Goal: Task Accomplishment & Management: Manage account settings

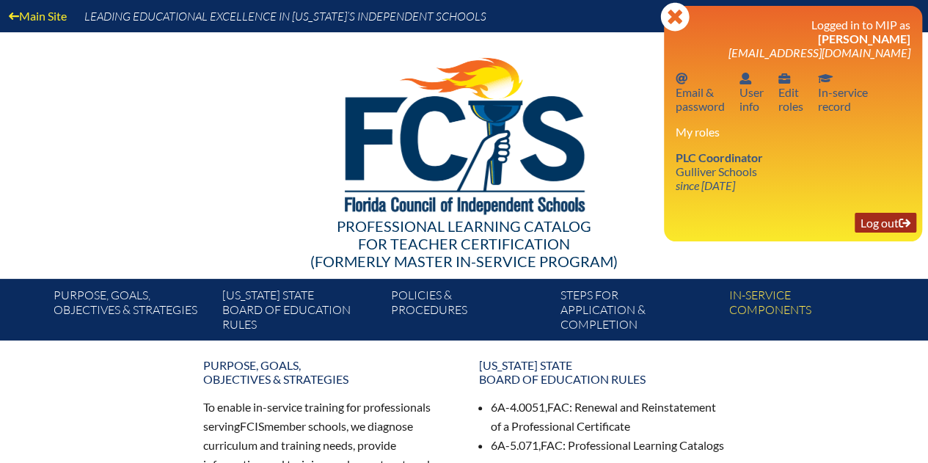
click at [865, 222] on link "Log out Log out" at bounding box center [886, 223] width 62 height 20
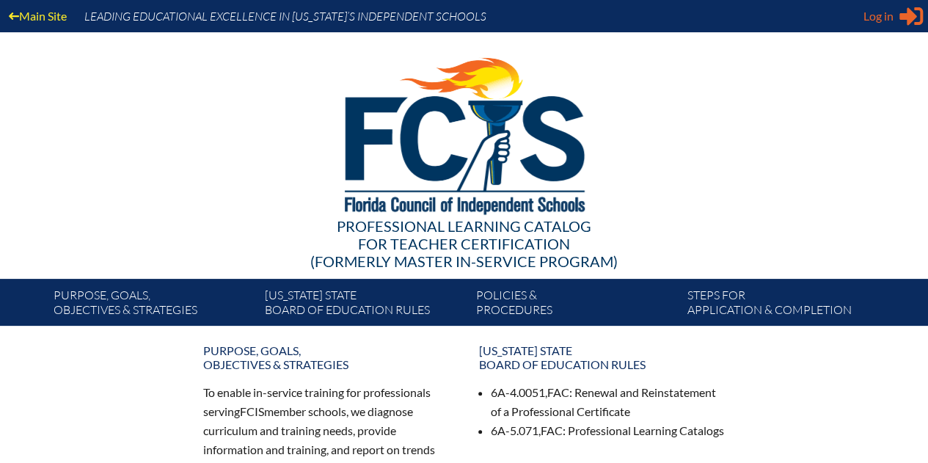
click at [876, 15] on span "Log in" at bounding box center [879, 16] width 30 height 18
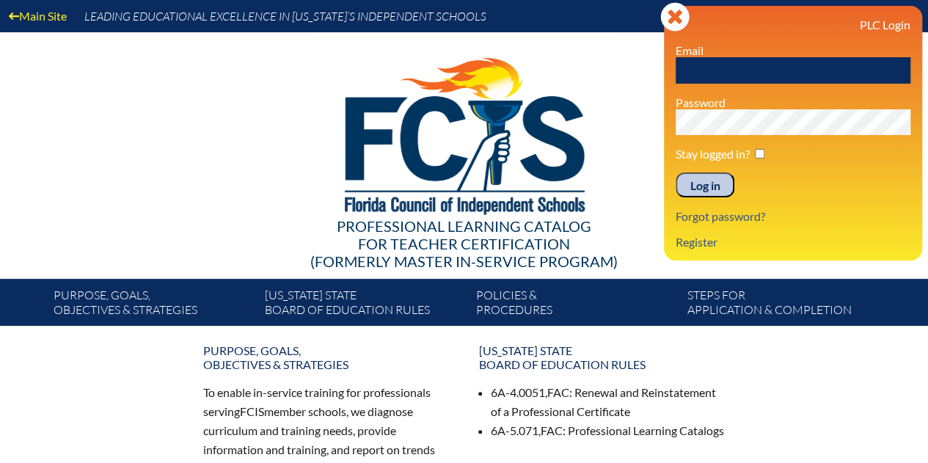
click at [687, 74] on input "text" at bounding box center [793, 70] width 235 height 26
type input "[EMAIL_ADDRESS][DOMAIN_NAME]"
click at [701, 184] on input "Log in" at bounding box center [705, 184] width 59 height 25
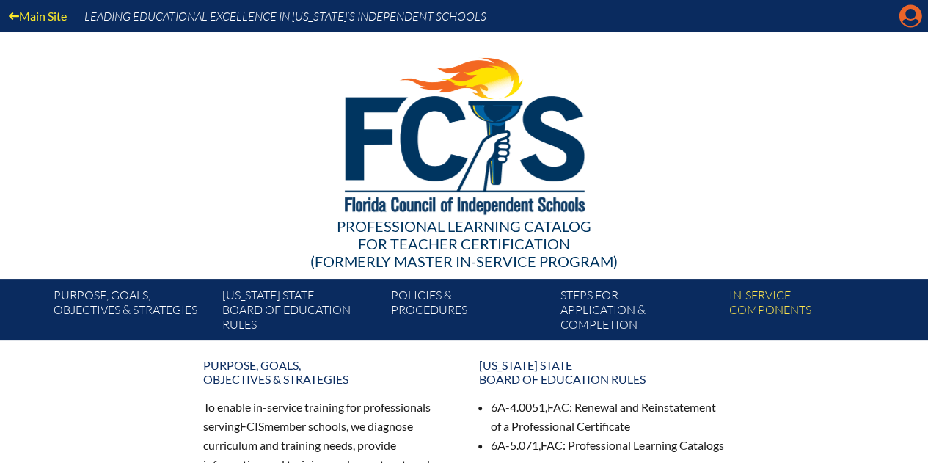
click at [901, 17] on icon at bounding box center [911, 16] width 23 height 23
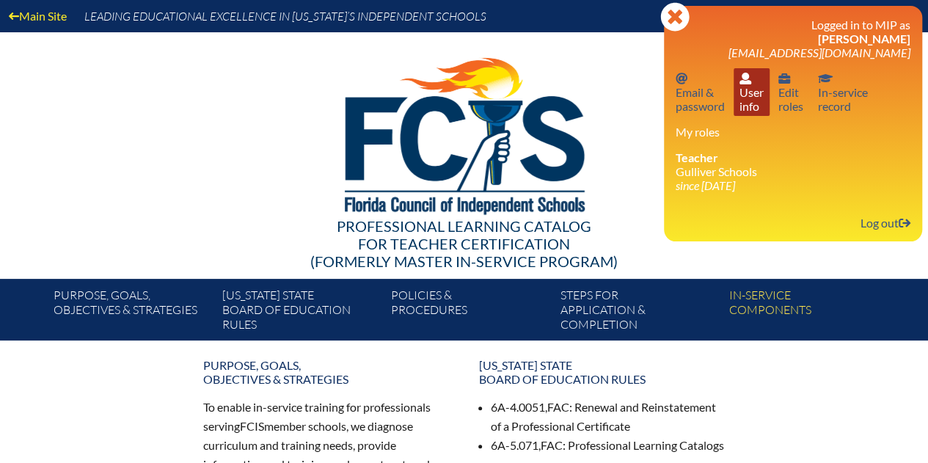
click at [744, 103] on link "User info User info" at bounding box center [752, 92] width 36 height 48
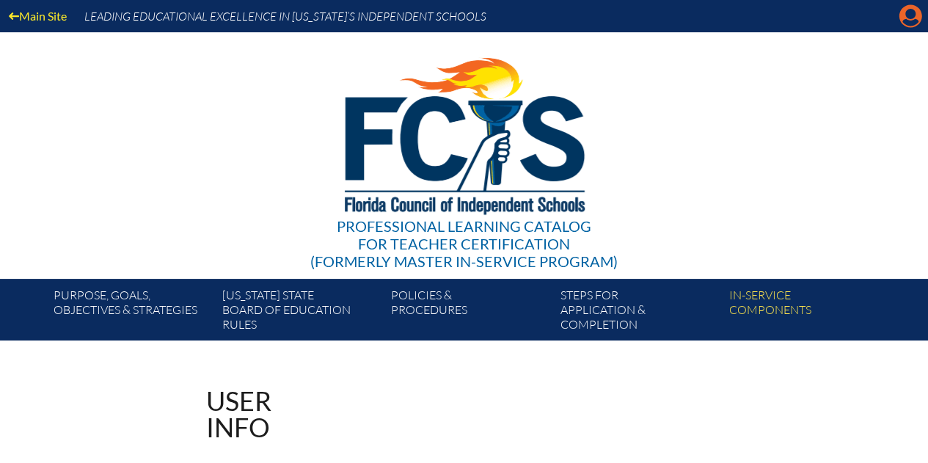
click at [905, 20] on icon "Manage account" at bounding box center [910, 15] width 23 height 23
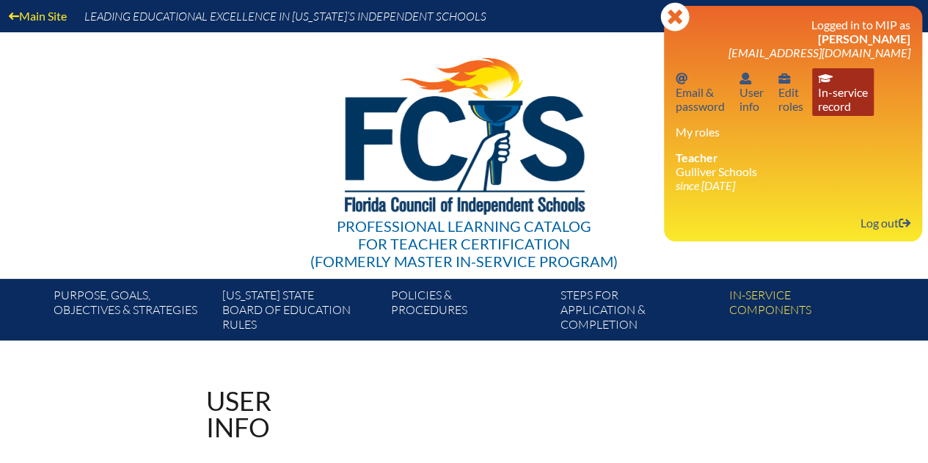
click at [843, 101] on link "In-service record In-service record" at bounding box center [844, 92] width 62 height 48
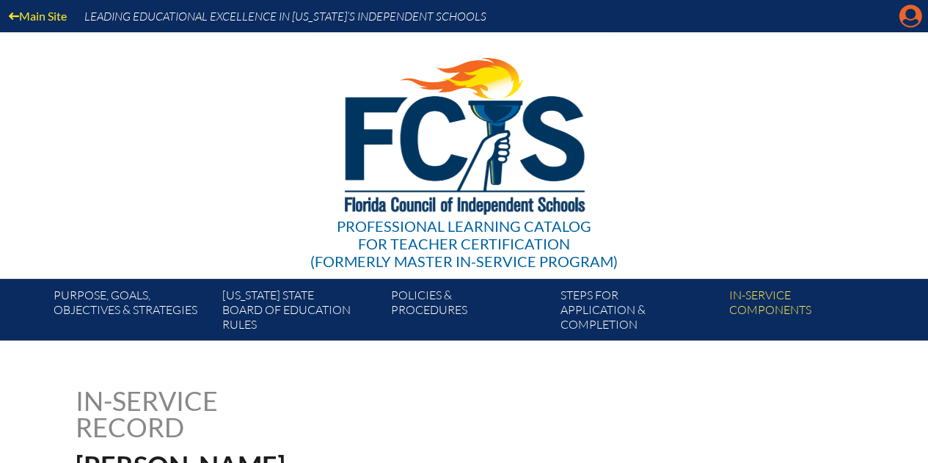
click at [909, 13] on icon "Manage account" at bounding box center [910, 15] width 23 height 23
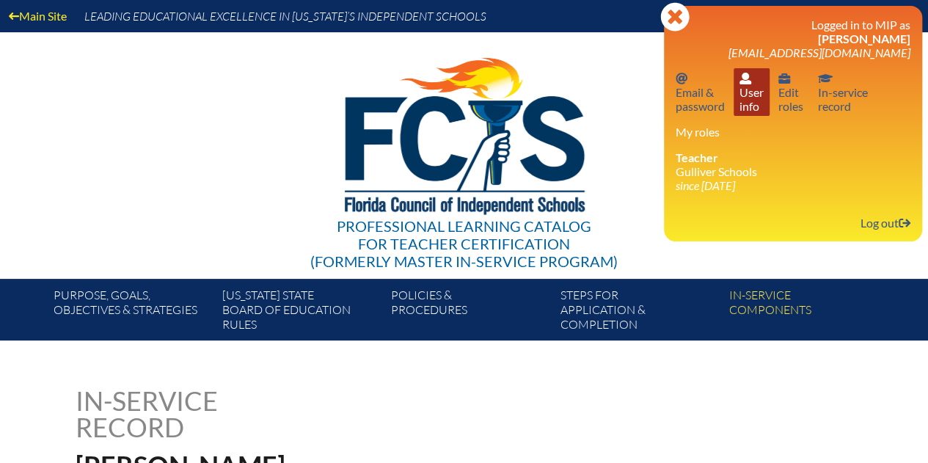
click at [749, 91] on link "User info User info" at bounding box center [752, 92] width 36 height 48
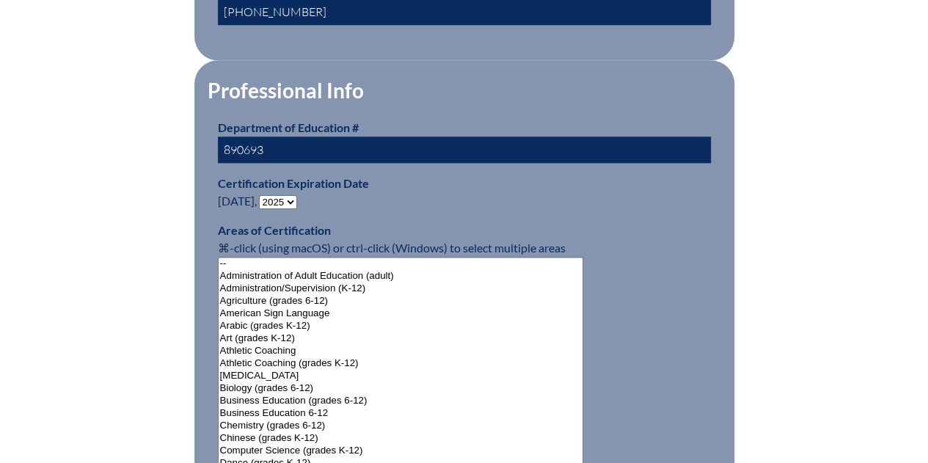
scroll to position [881, 0]
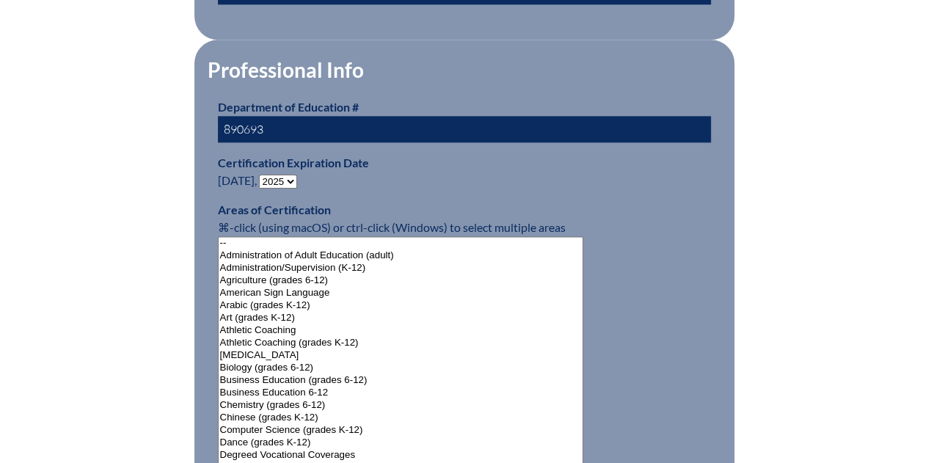
click at [292, 176] on select "- 2031 2030 2029 2028 2027 2026 2025 2024 2023 2022 2021 2020 2019 2018 2017 20…" at bounding box center [278, 182] width 38 height 14
select select "2030"
click at [262, 175] on select "- 2031 2030 2029 2028 2027 2026 2025 2024 2023 2022 2021 2020 2019 2018 2017 20…" at bounding box center [278, 182] width 38 height 14
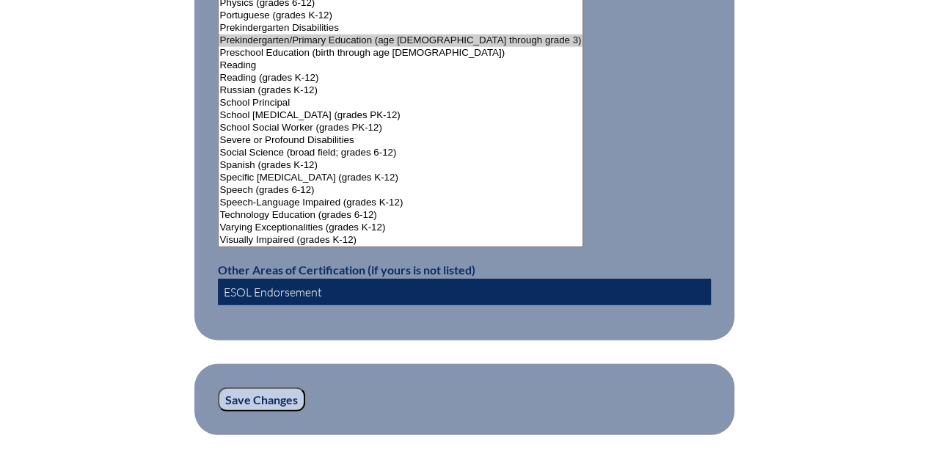
scroll to position [1908, 0]
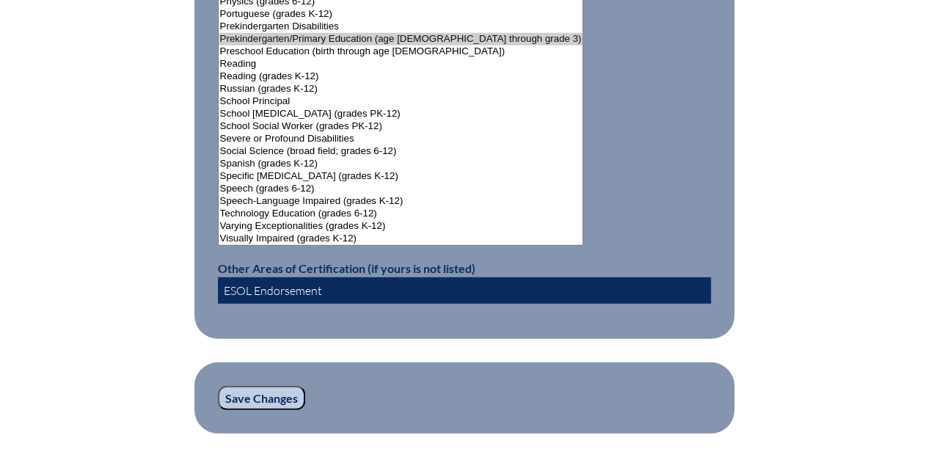
click at [279, 389] on input "Save Changes" at bounding box center [261, 398] width 87 height 25
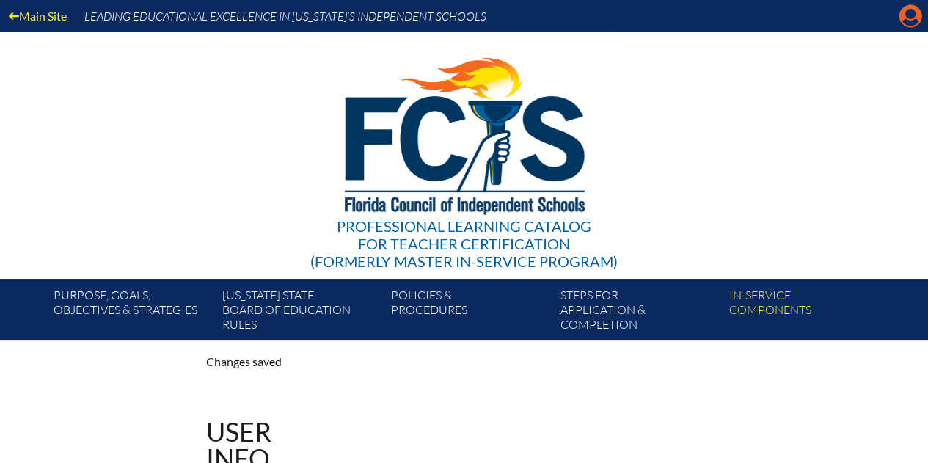
click at [909, 18] on icon "Manage account" at bounding box center [910, 15] width 23 height 23
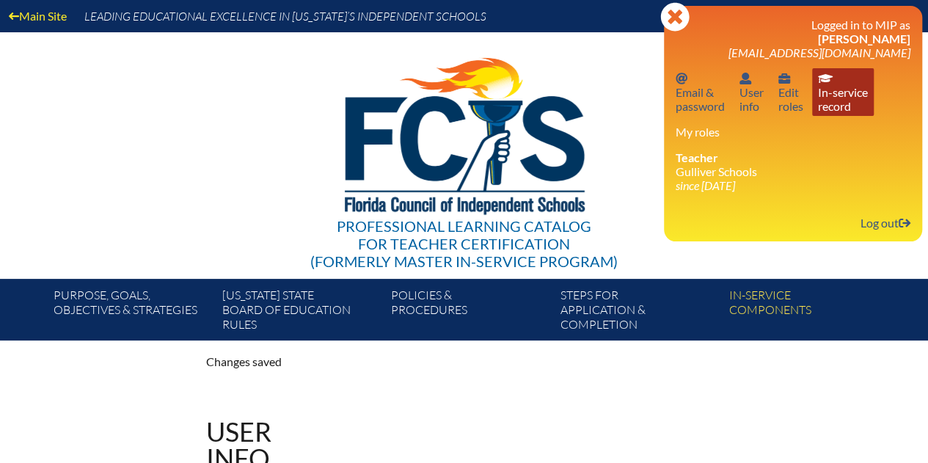
click at [840, 98] on link "In-service record In-service record" at bounding box center [844, 92] width 62 height 48
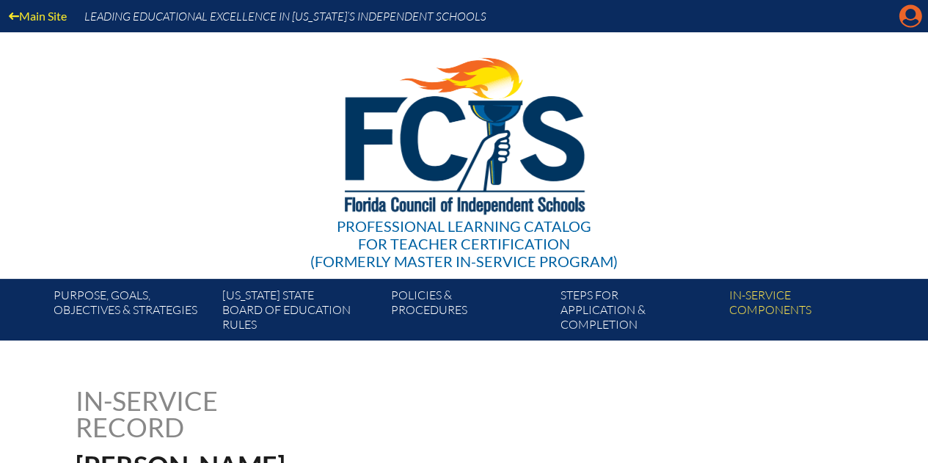
click at [904, 11] on icon at bounding box center [911, 16] width 23 height 23
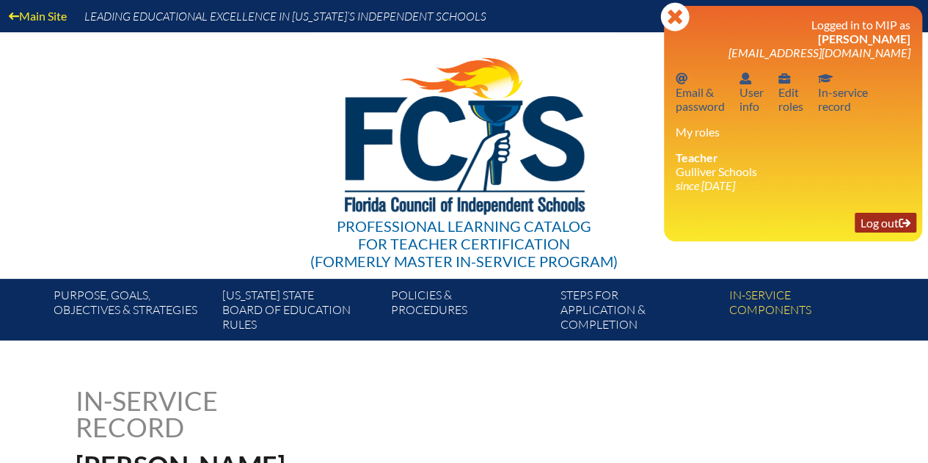
click at [876, 231] on link "Log out Log out" at bounding box center [886, 223] width 62 height 20
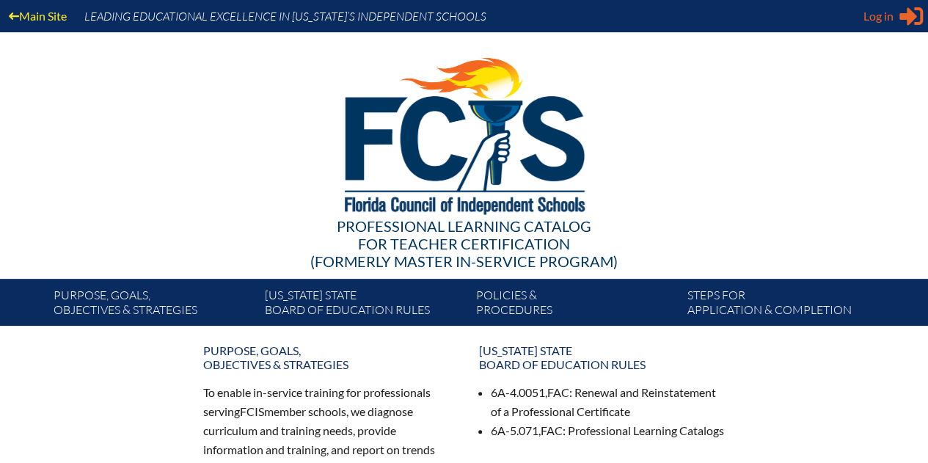
click at [878, 21] on span "Log in" at bounding box center [879, 16] width 30 height 18
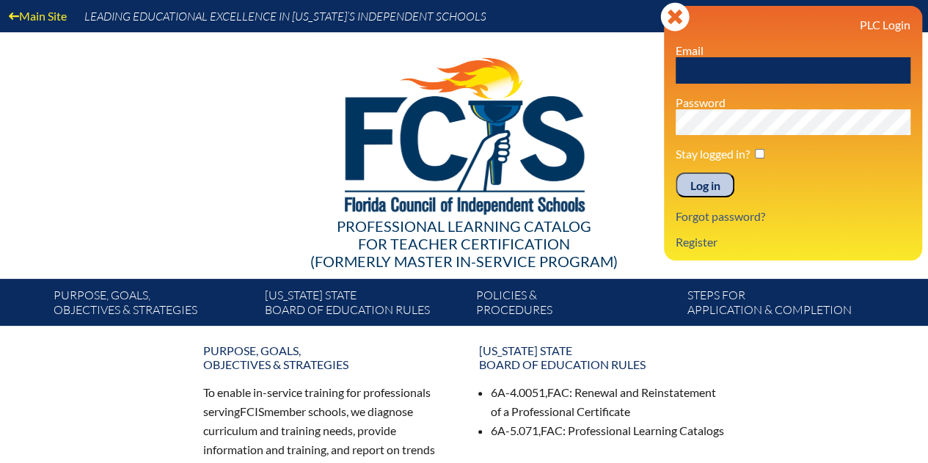
click at [690, 73] on input "text" at bounding box center [793, 70] width 235 height 26
paste input "galj@gulliverschools.org"
type input "galj@gulliverschools.org"
click at [696, 186] on input "Log in" at bounding box center [705, 184] width 59 height 25
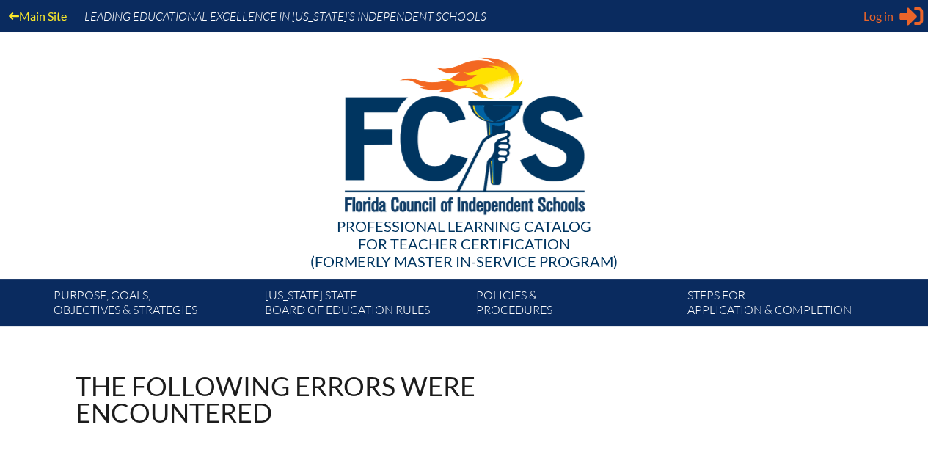
click at [879, 21] on span "Log in" at bounding box center [879, 16] width 30 height 18
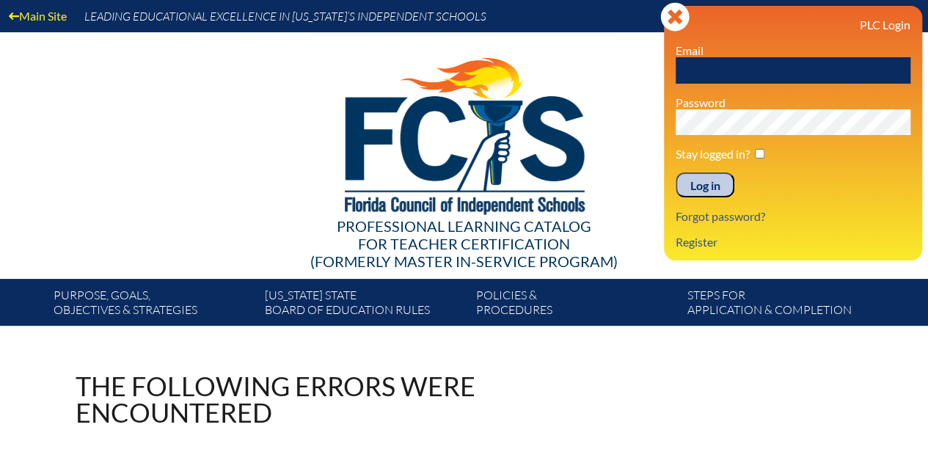
click at [683, 68] on input "text" at bounding box center [793, 70] width 235 height 26
type input "[EMAIL_ADDRESS][DOMAIN_NAME]"
click at [700, 186] on input "Log in" at bounding box center [705, 184] width 59 height 25
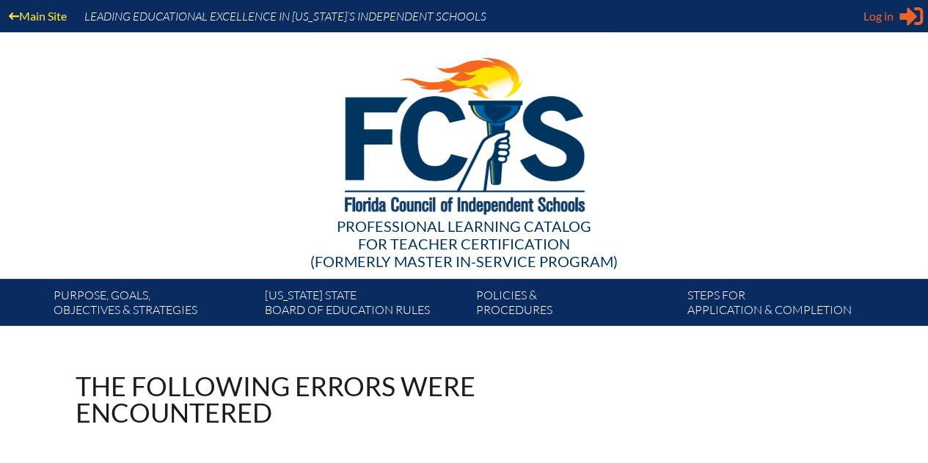
click at [865, 17] on span "Log in" at bounding box center [879, 16] width 30 height 18
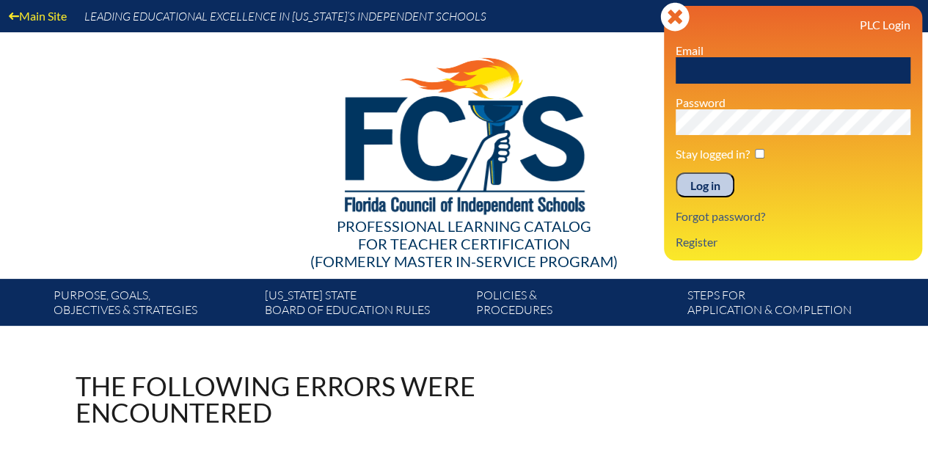
click at [702, 73] on input "text" at bounding box center [793, 70] width 235 height 26
type input "ortj@gulliverschools.org"
click at [706, 189] on input "Log in" at bounding box center [705, 184] width 59 height 25
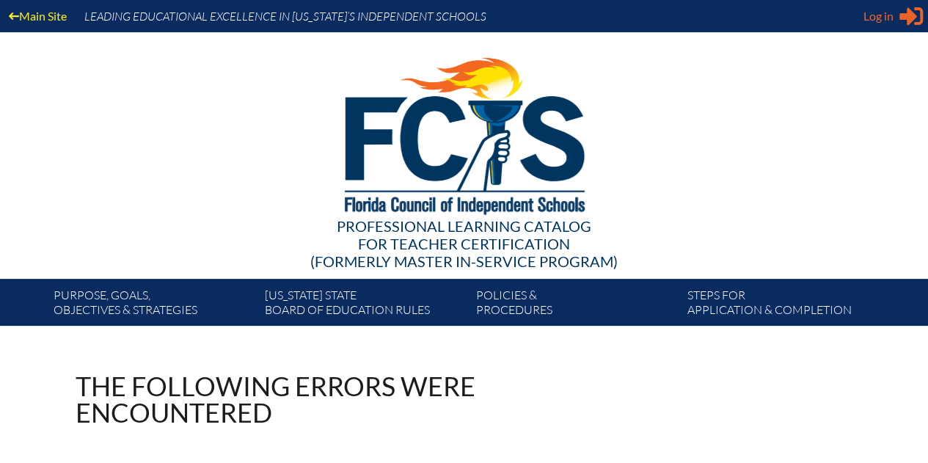
click at [870, 12] on span "Log in" at bounding box center [879, 16] width 30 height 18
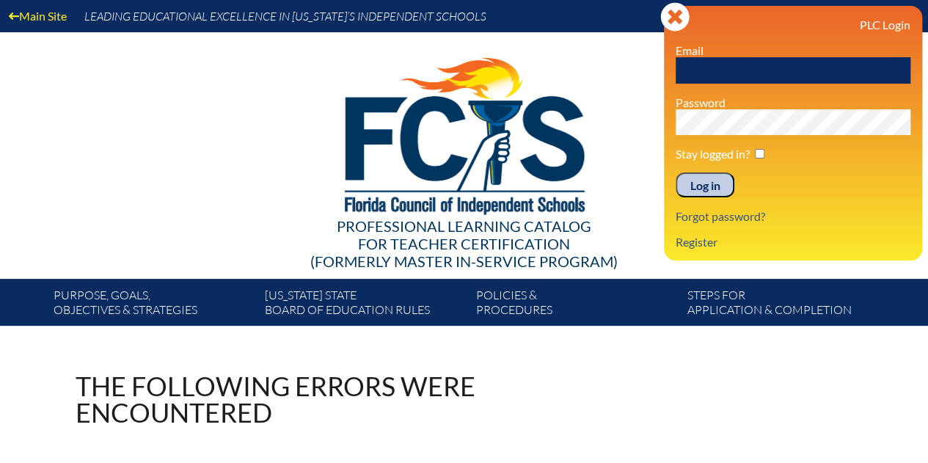
click at [686, 74] on input "text" at bounding box center [793, 70] width 235 height 26
type input "[EMAIL_ADDRESS][DOMAIN_NAME]"
click at [714, 184] on input "Log in" at bounding box center [705, 184] width 59 height 25
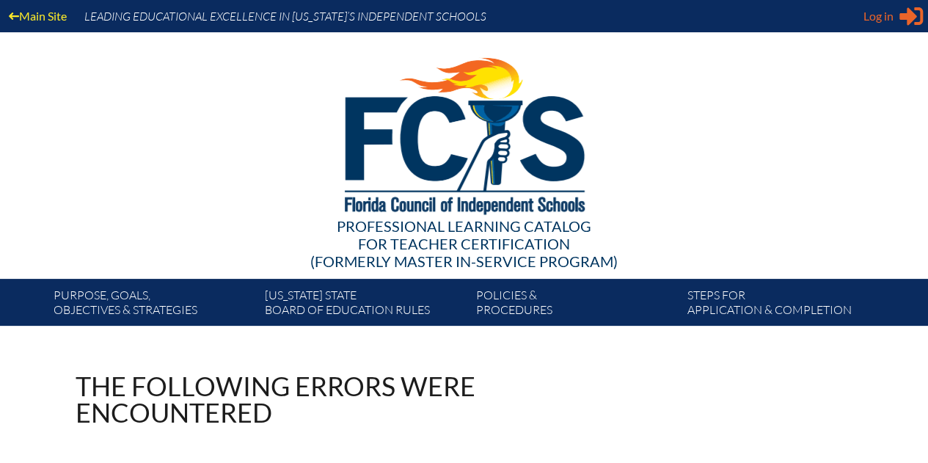
click at [882, 20] on span "Log in" at bounding box center [879, 16] width 30 height 18
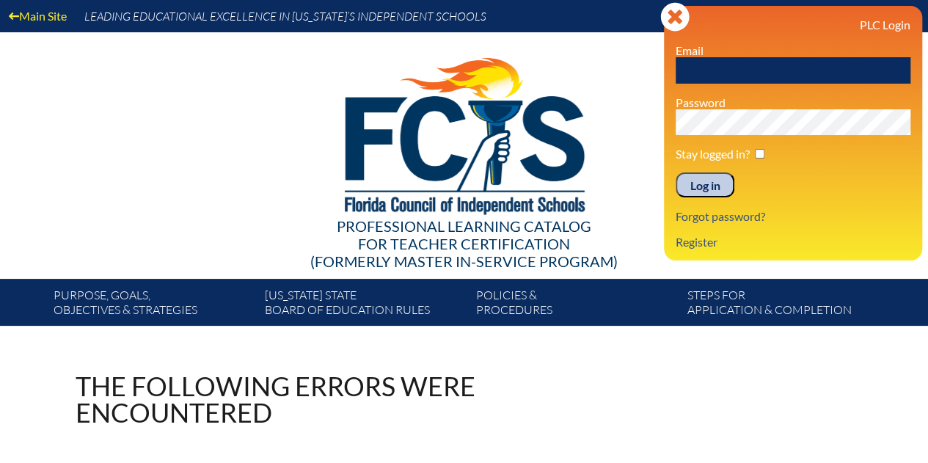
click at [697, 74] on input "text" at bounding box center [793, 70] width 235 height 26
type input "kckarpf@gulliverprep.org"
click at [713, 180] on input "Log in" at bounding box center [705, 184] width 59 height 25
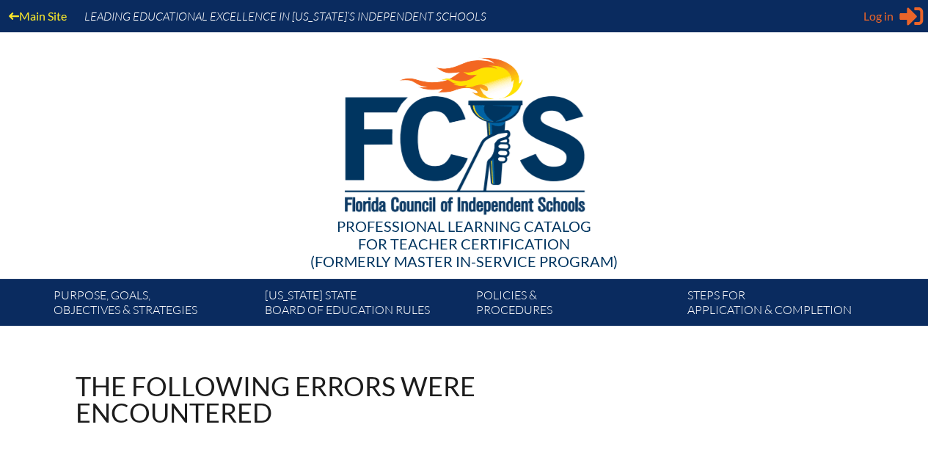
click at [874, 10] on span "Log in" at bounding box center [879, 16] width 30 height 18
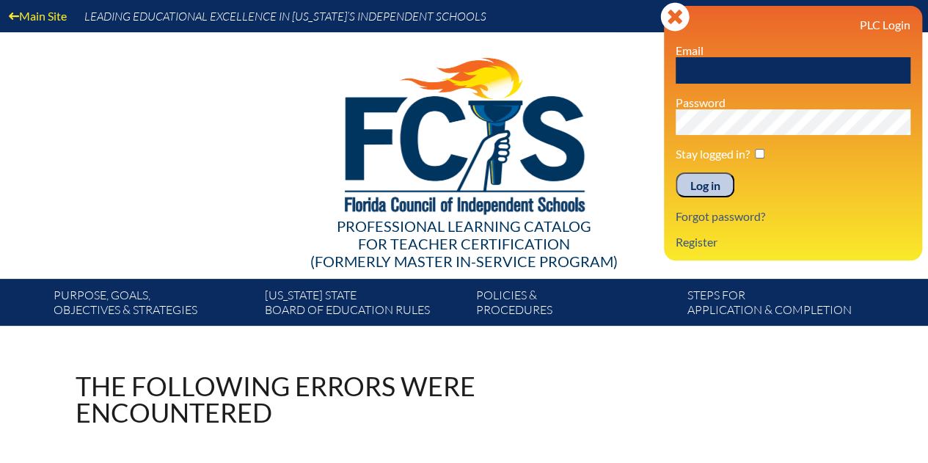
click at [695, 76] on input "text" at bounding box center [793, 70] width 235 height 26
type input "[EMAIL_ADDRESS][DOMAIN_NAME]"
click at [699, 181] on input "Log in" at bounding box center [705, 184] width 59 height 25
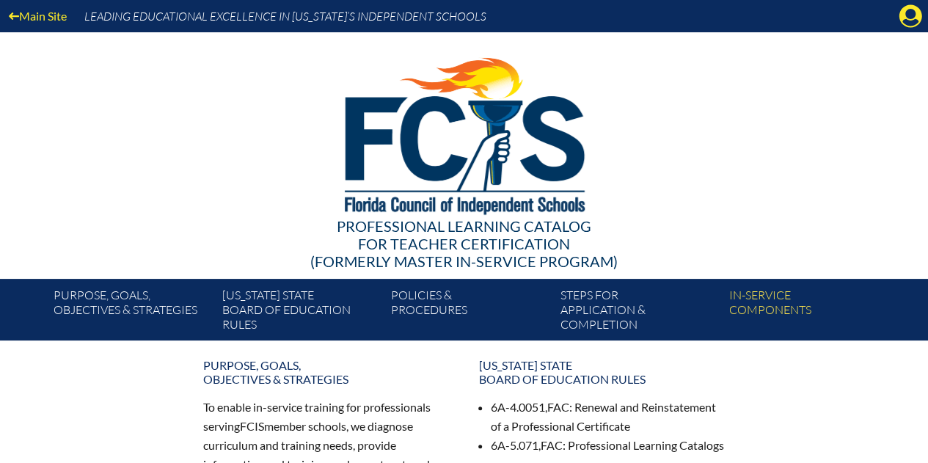
click at [912, 18] on icon "Manage account" at bounding box center [910, 15] width 23 height 23
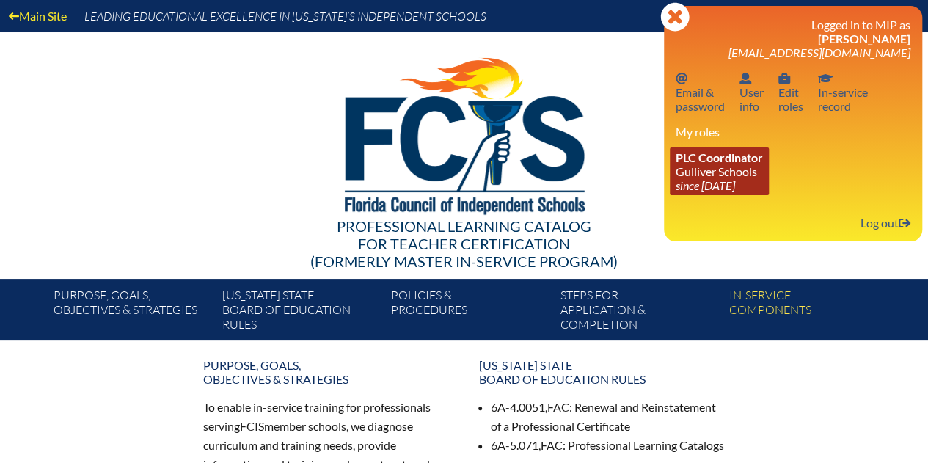
click at [730, 178] on link "PLC Coordinator Gulliver Schools since [DATE]" at bounding box center [719, 172] width 99 height 48
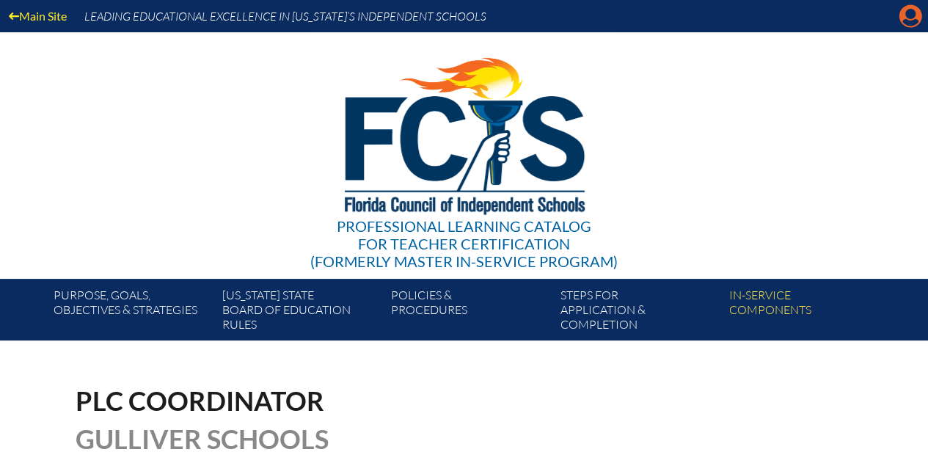
click at [903, 17] on icon at bounding box center [911, 16] width 23 height 23
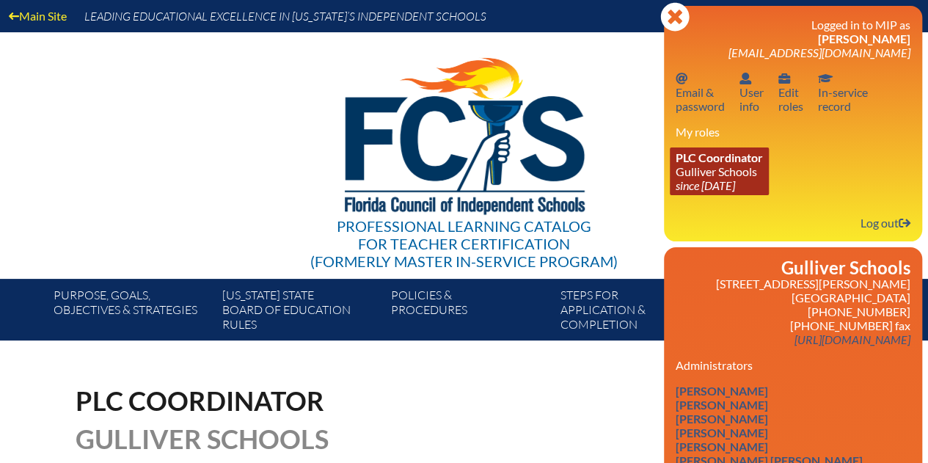
click at [735, 172] on link "PLC Coordinator Gulliver Schools since [DATE]" at bounding box center [719, 172] width 99 height 48
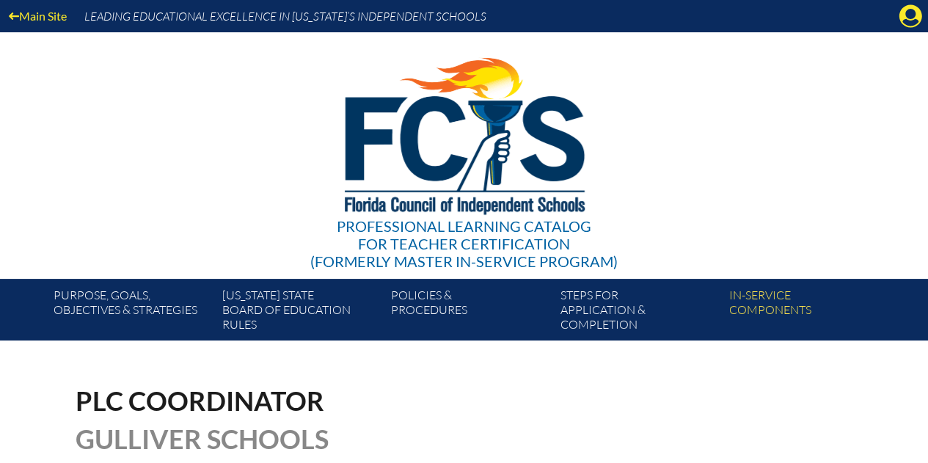
click at [910, 20] on icon at bounding box center [911, 16] width 23 height 23
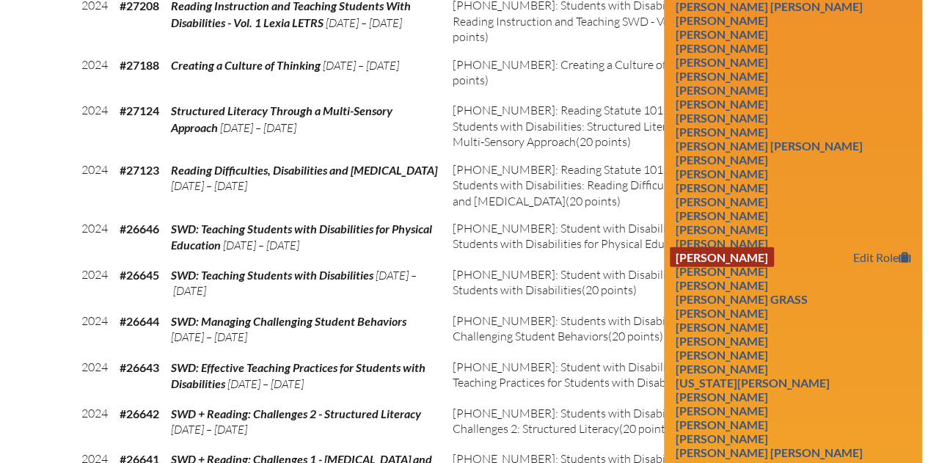
scroll to position [1615, 0]
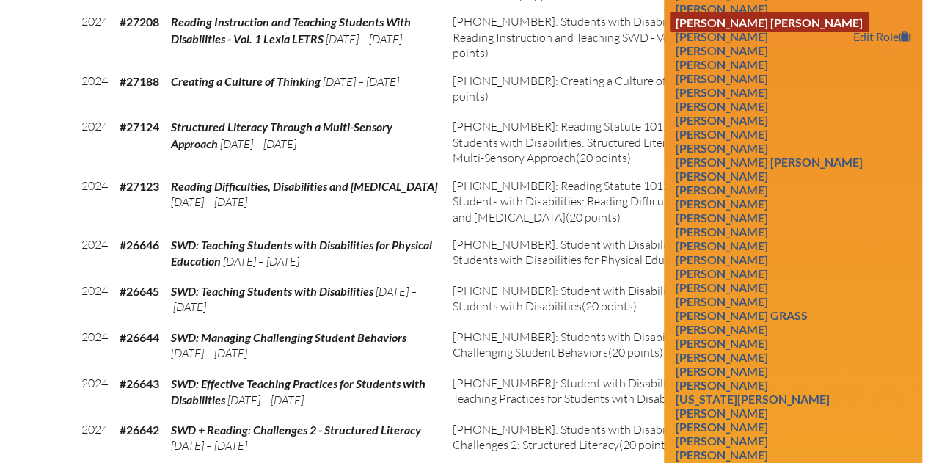
click at [729, 32] on link "Jessica Alexandra Galliani-Ortiz" at bounding box center [769, 22] width 199 height 20
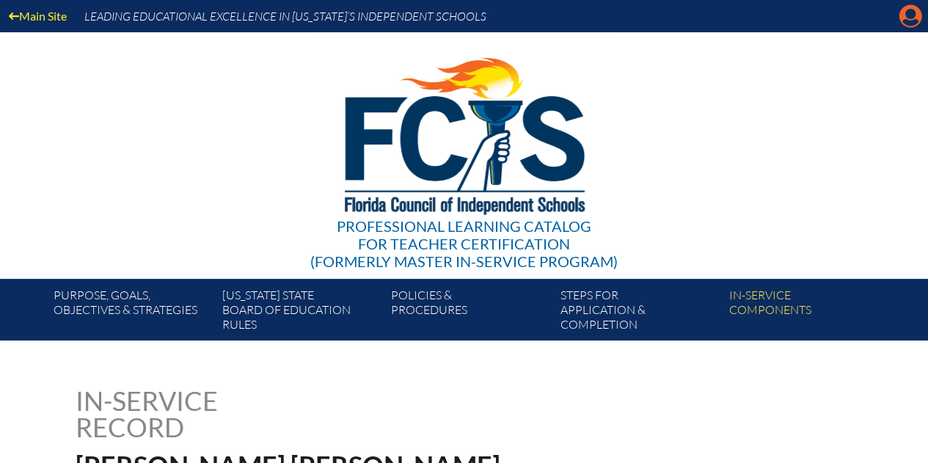
click at [911, 26] on icon at bounding box center [911, 16] width 23 height 23
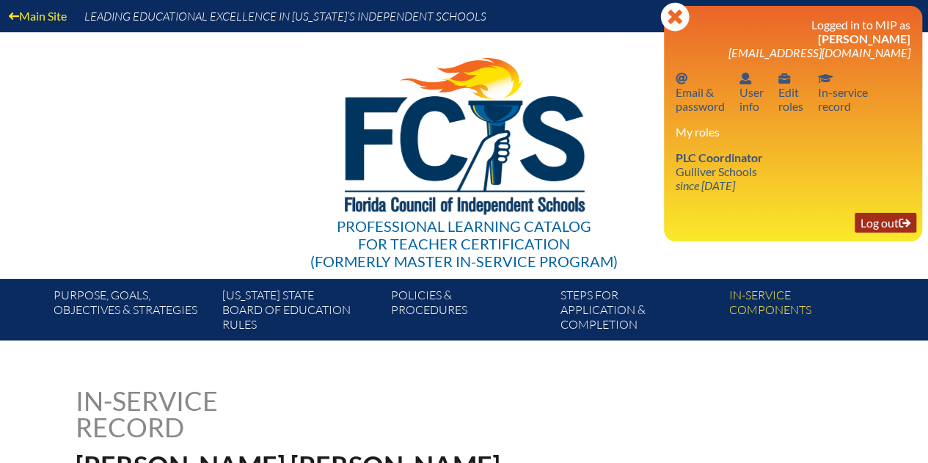
click at [887, 233] on link "Log out Log out" at bounding box center [886, 223] width 62 height 20
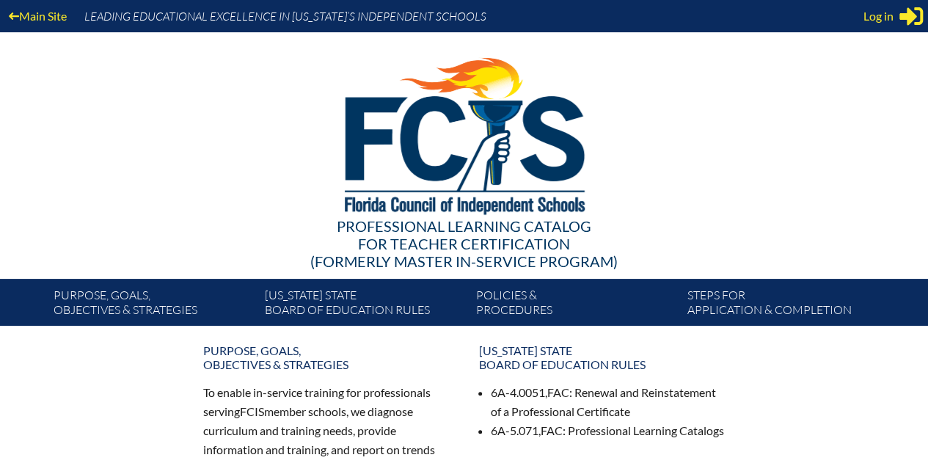
click at [862, 17] on div "Main Site Leading Educational Excellence in [US_STATE]’s Independent Schools" at bounding box center [464, 16] width 928 height 32
click at [869, 18] on span "Log in" at bounding box center [879, 16] width 30 height 18
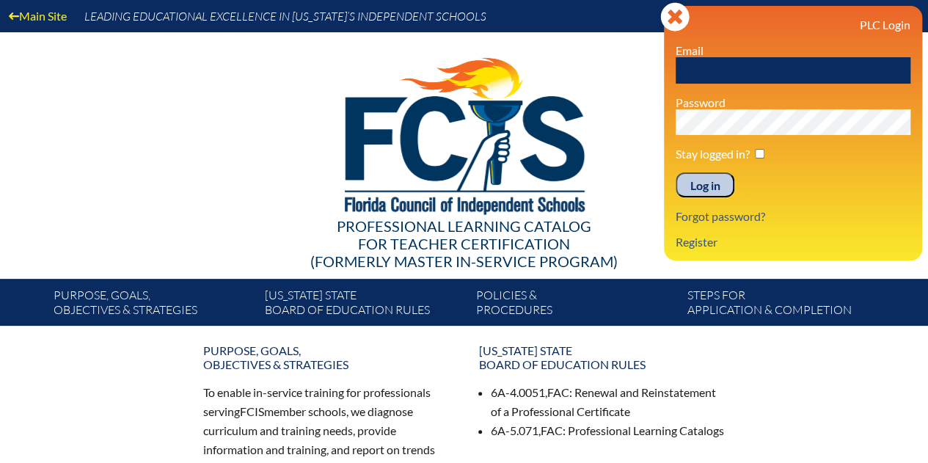
click at [706, 66] on input "text" at bounding box center [793, 70] width 235 height 26
type input "goje@gulliverschools.org"
click at [706, 189] on input "Log in" at bounding box center [705, 184] width 59 height 25
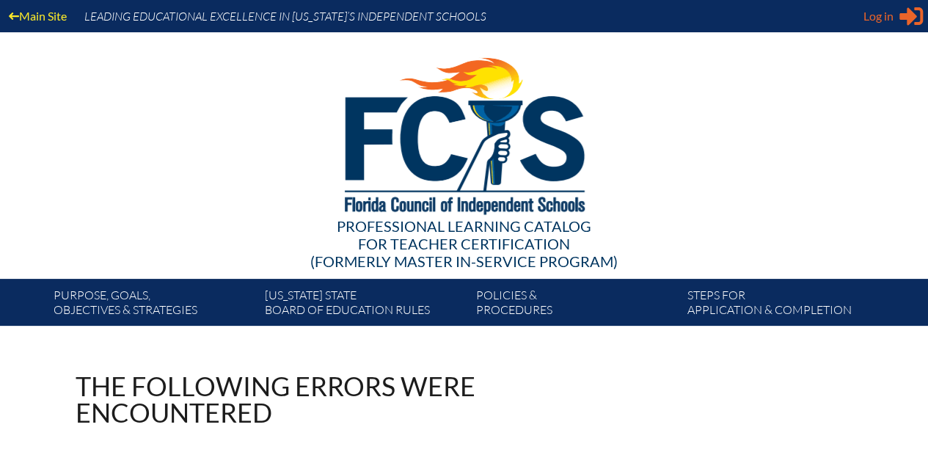
click at [877, 13] on span "Log in" at bounding box center [879, 16] width 30 height 18
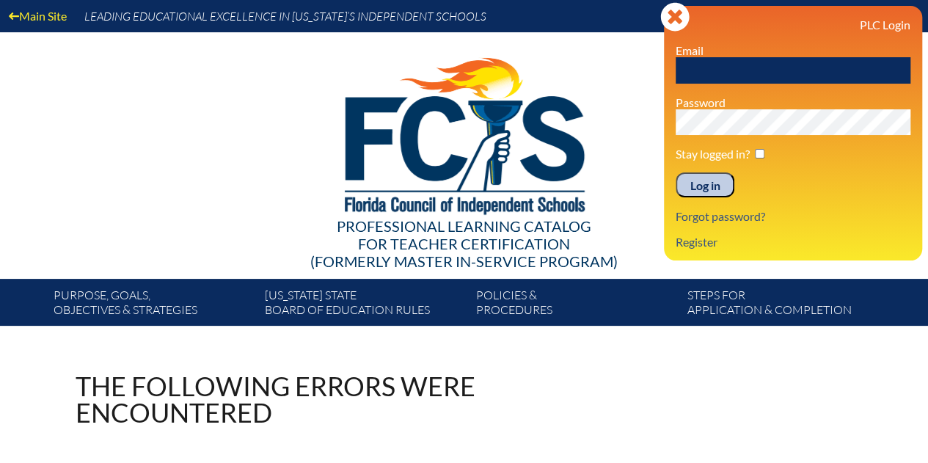
click at [704, 76] on input "text" at bounding box center [793, 70] width 235 height 26
type input "[EMAIL_ADDRESS][DOMAIN_NAME]"
click at [706, 186] on input "Log in" at bounding box center [705, 184] width 59 height 25
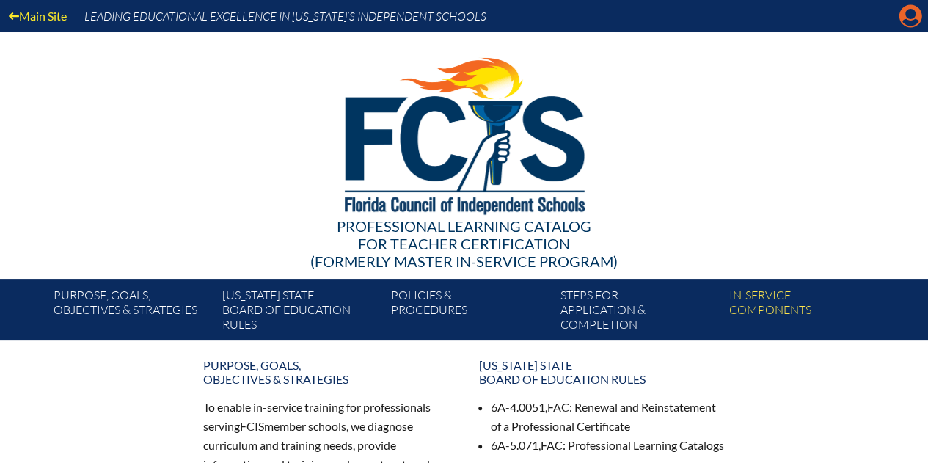
click at [912, 14] on icon "Manage account" at bounding box center [910, 15] width 23 height 23
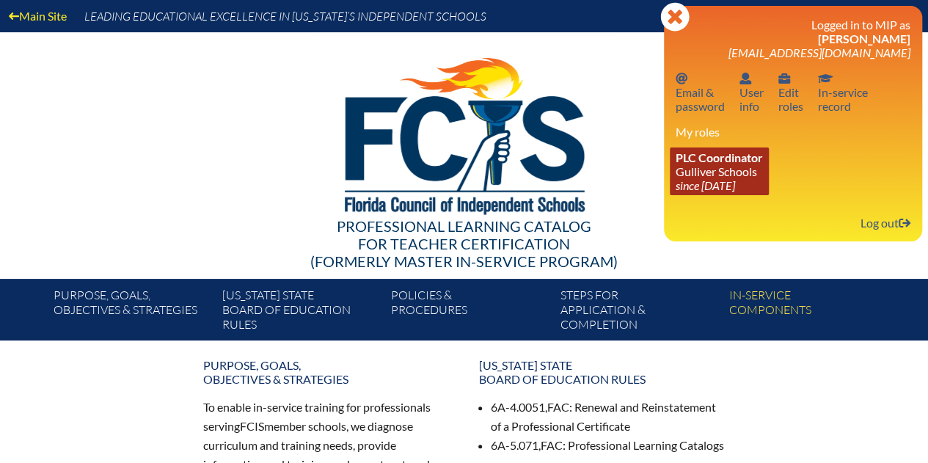
click at [741, 171] on link "PLC Coordinator Gulliver Schools since [DATE]" at bounding box center [719, 172] width 99 height 48
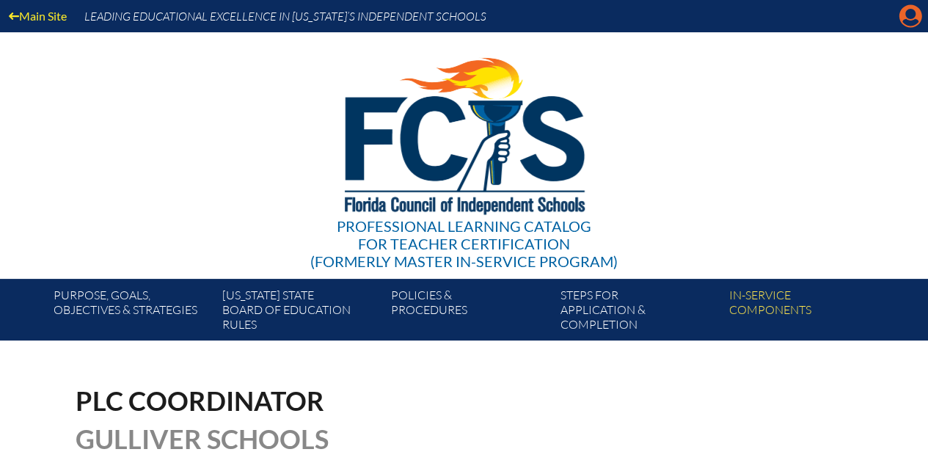
click at [906, 24] on icon "Manage account" at bounding box center [910, 15] width 23 height 23
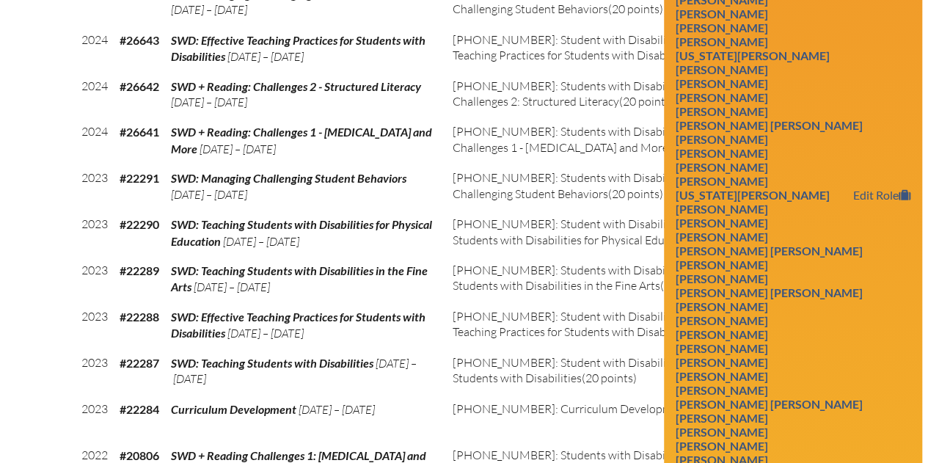
scroll to position [1982, 0]
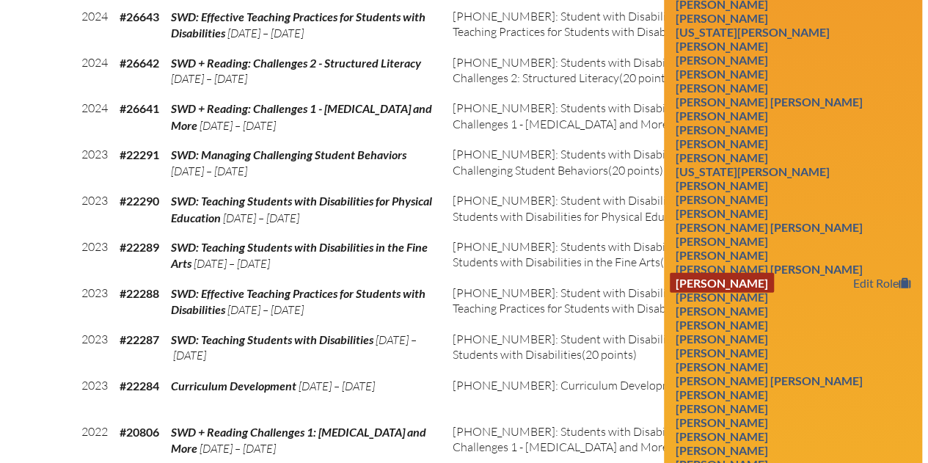
click at [718, 293] on link "Cynthia Karpf" at bounding box center [722, 283] width 104 height 20
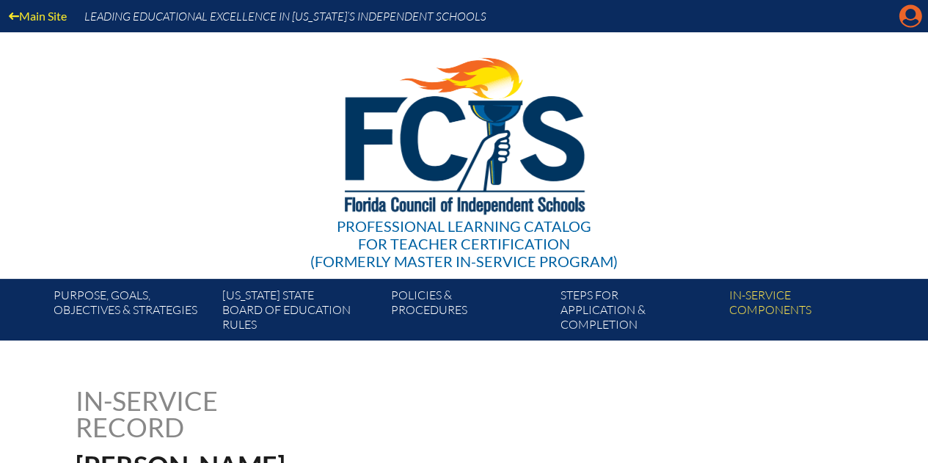
click at [907, 13] on icon "Manage account" at bounding box center [910, 15] width 23 height 23
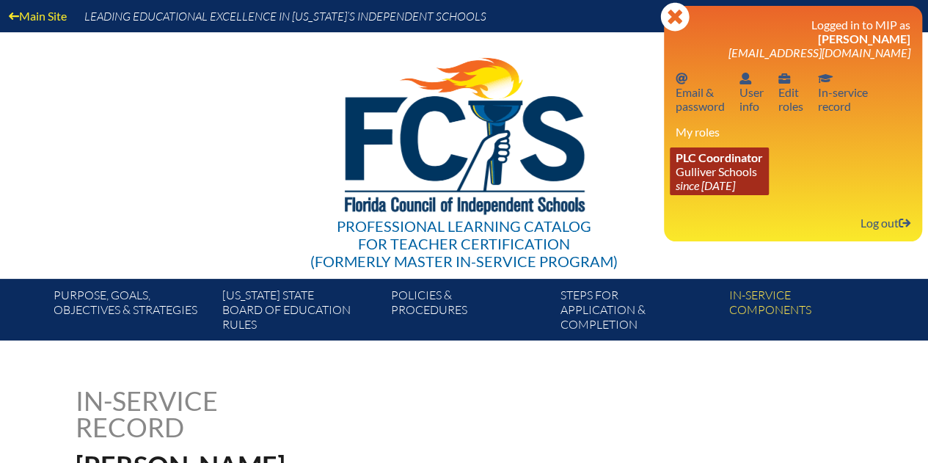
click at [737, 170] on link "PLC Coordinator Gulliver Schools since [DATE]" at bounding box center [719, 172] width 99 height 48
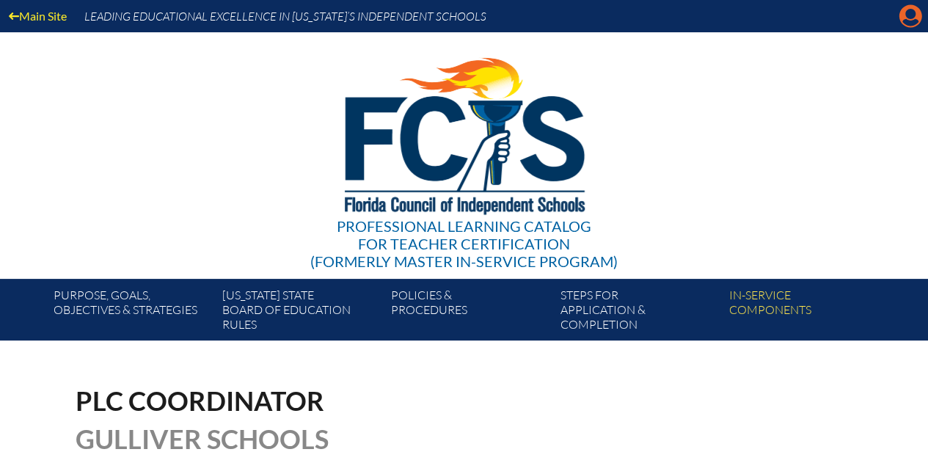
click at [909, 20] on icon "Manage account" at bounding box center [910, 15] width 23 height 23
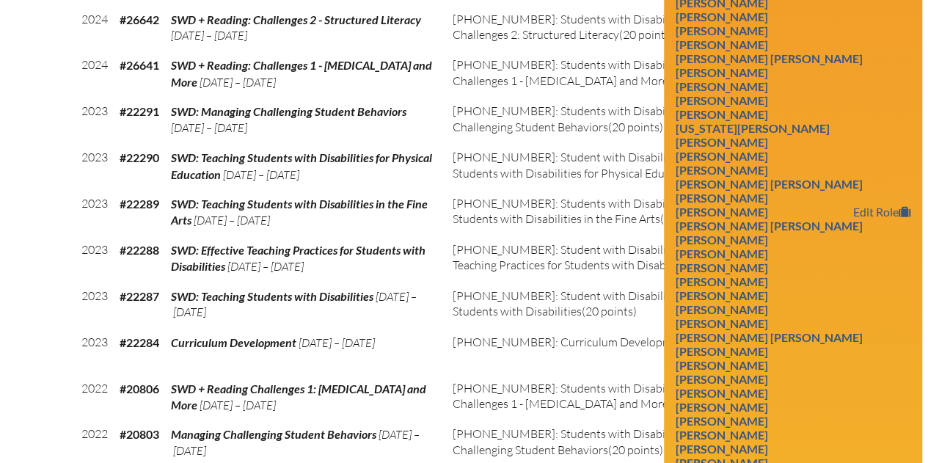
scroll to position [2055, 0]
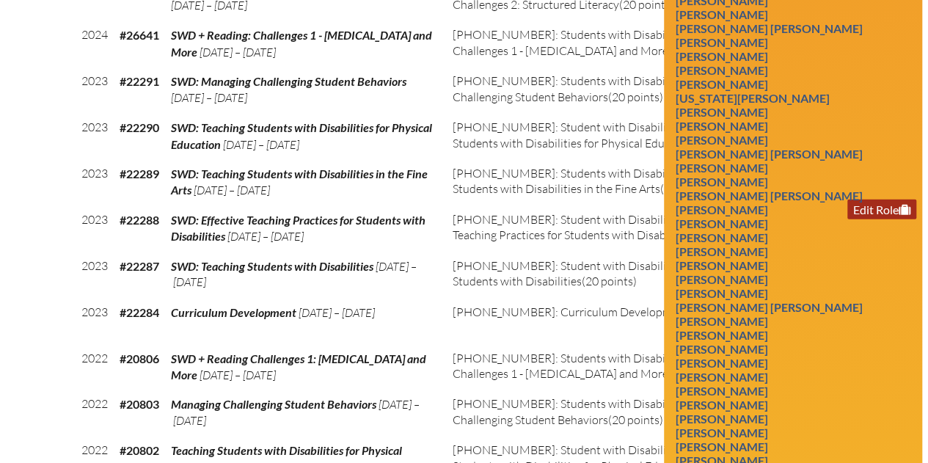
click at [906, 215] on icon at bounding box center [905, 210] width 12 height 10
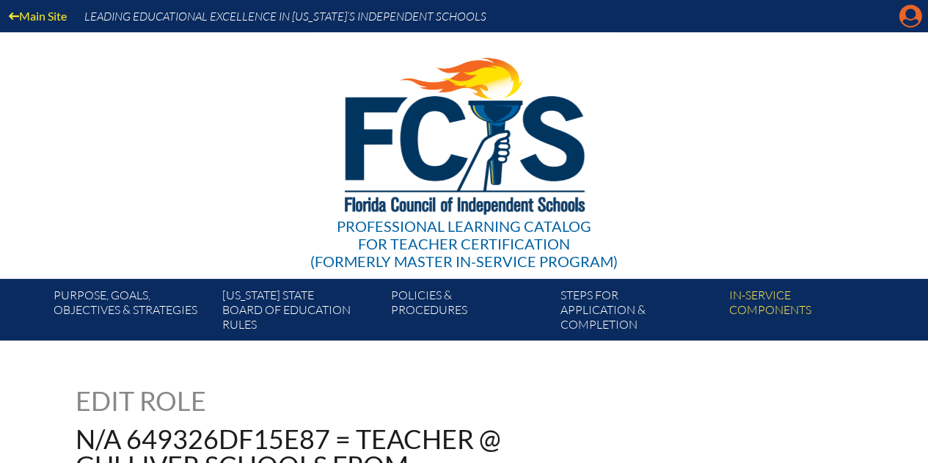
click at [909, 21] on icon "Manage account" at bounding box center [910, 15] width 23 height 23
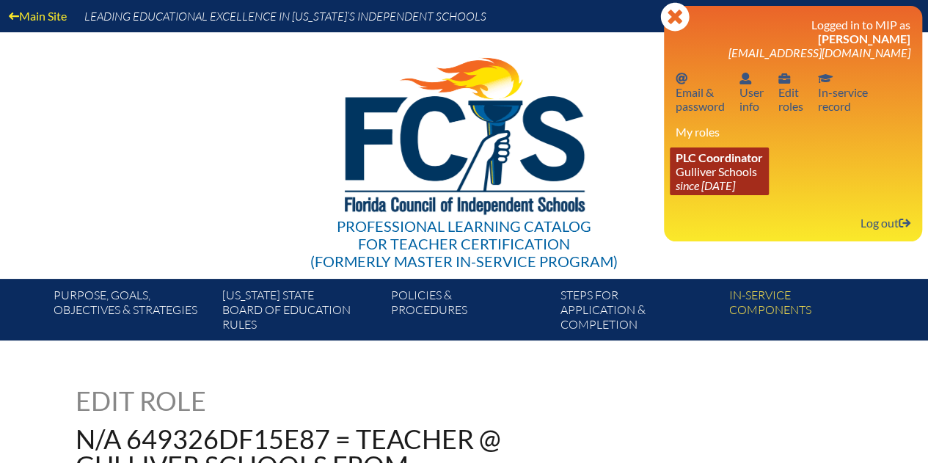
click at [745, 154] on span "PLC Coordinator" at bounding box center [719, 157] width 87 height 14
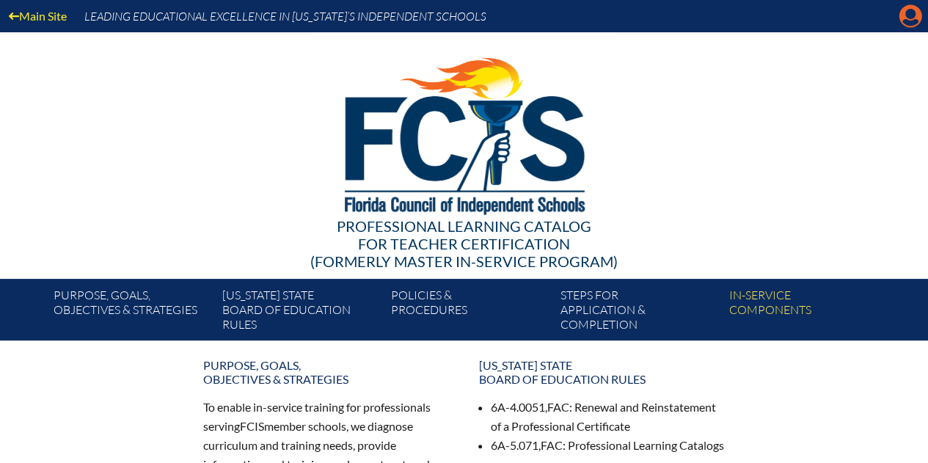
click at [911, 15] on icon "Manage account" at bounding box center [910, 15] width 23 height 23
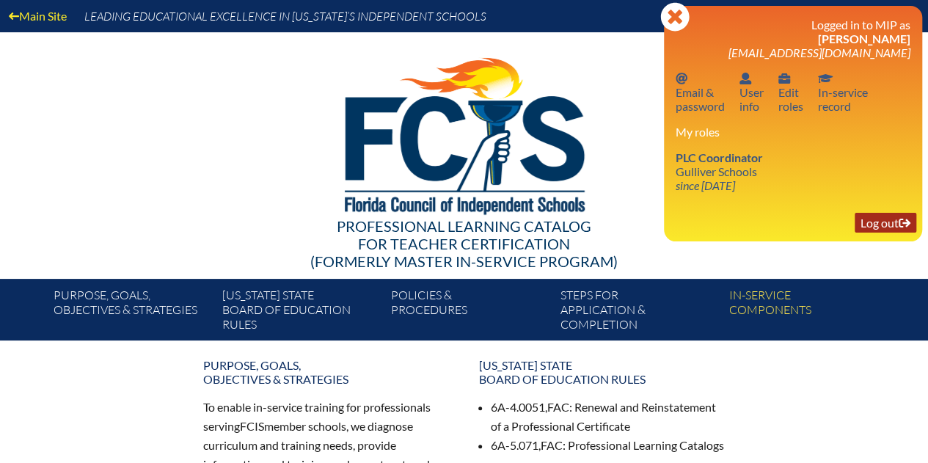
click at [873, 227] on link "Log out Log out" at bounding box center [886, 223] width 62 height 20
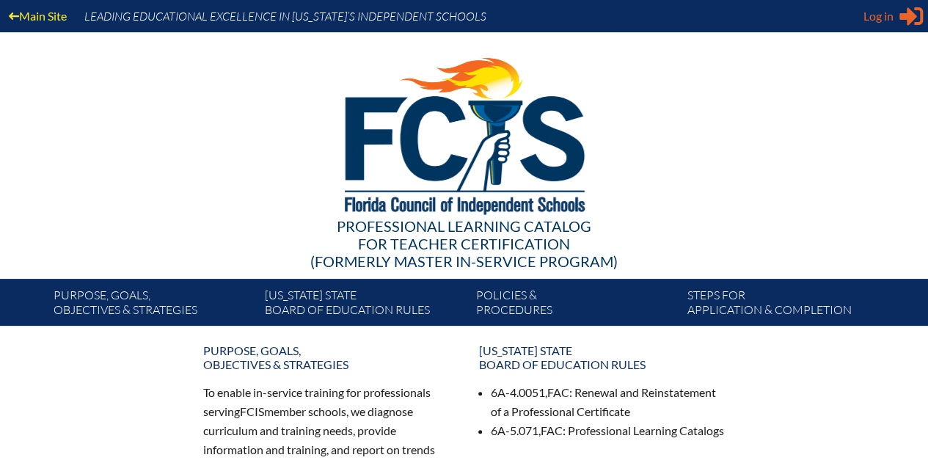
click at [872, 21] on span "Log in" at bounding box center [879, 16] width 30 height 18
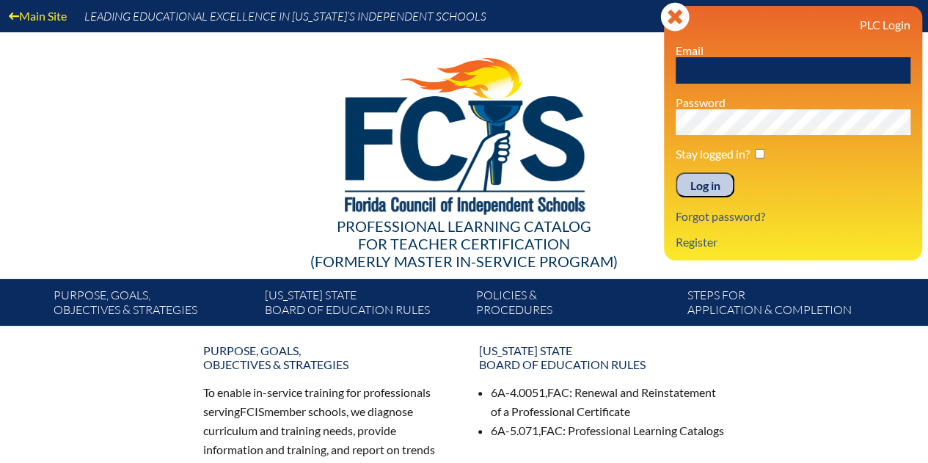
click at [689, 70] on input "text" at bounding box center [793, 70] width 235 height 26
type input "[EMAIL_ADDRESS][DOMAIN_NAME]"
click at [676, 172] on input "Log in" at bounding box center [705, 184] width 59 height 25
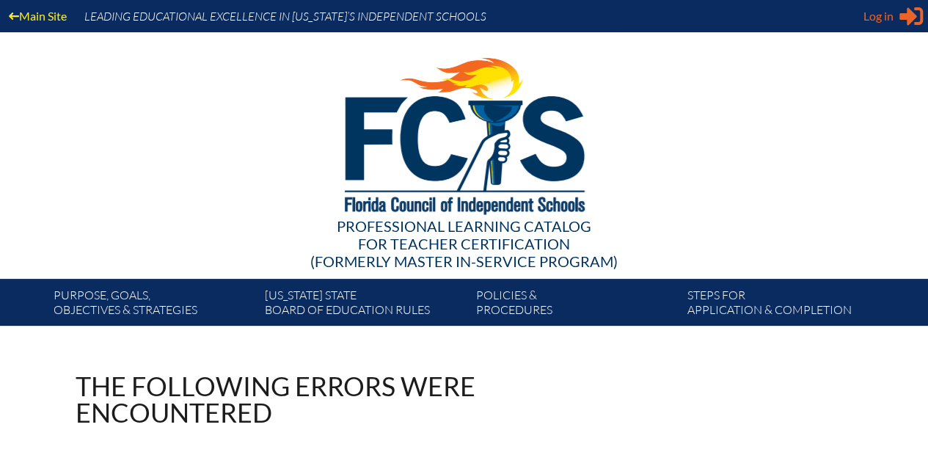
click at [881, 17] on span "Log in" at bounding box center [879, 16] width 30 height 18
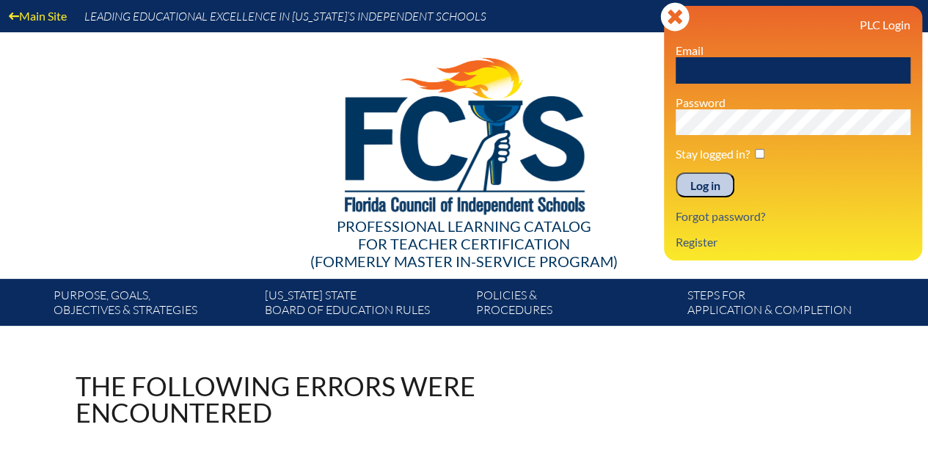
click at [699, 72] on input "text" at bounding box center [793, 70] width 235 height 26
type input "[EMAIL_ADDRESS][DOMAIN_NAME]"
click at [708, 184] on input "Log in" at bounding box center [705, 184] width 59 height 25
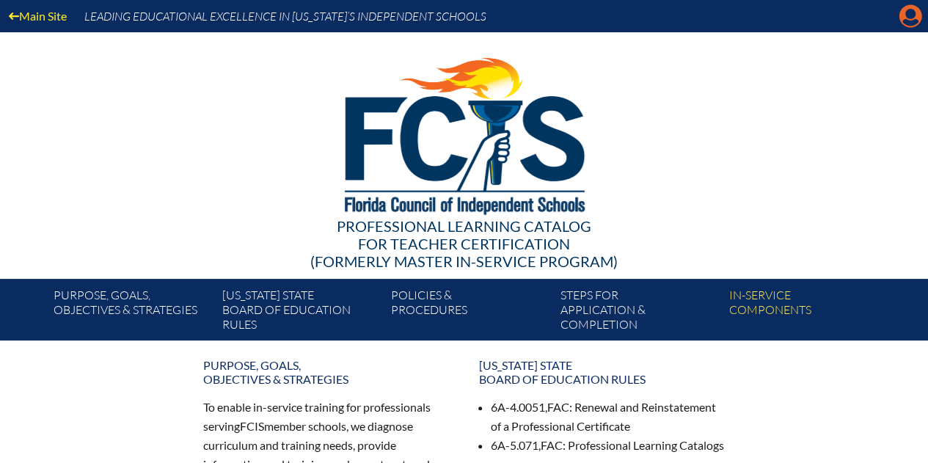
click at [904, 21] on icon "Manage account" at bounding box center [910, 15] width 23 height 23
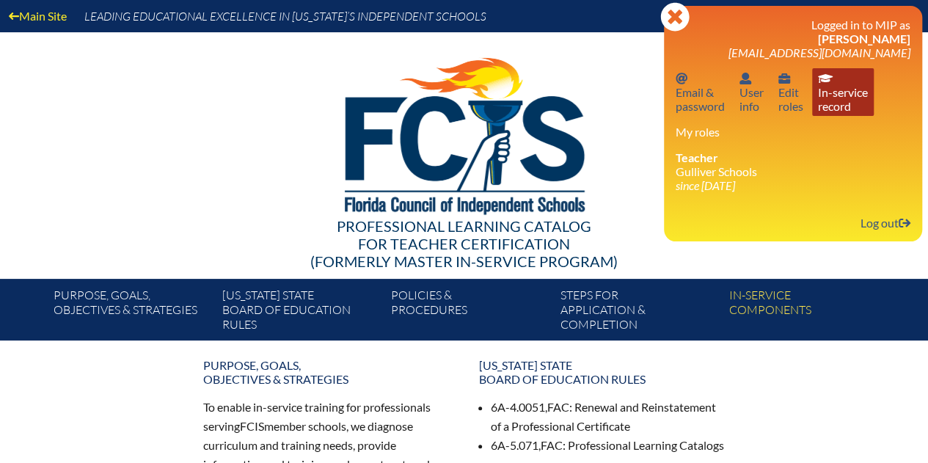
click at [856, 95] on link "In-service record In-service record" at bounding box center [844, 92] width 62 height 48
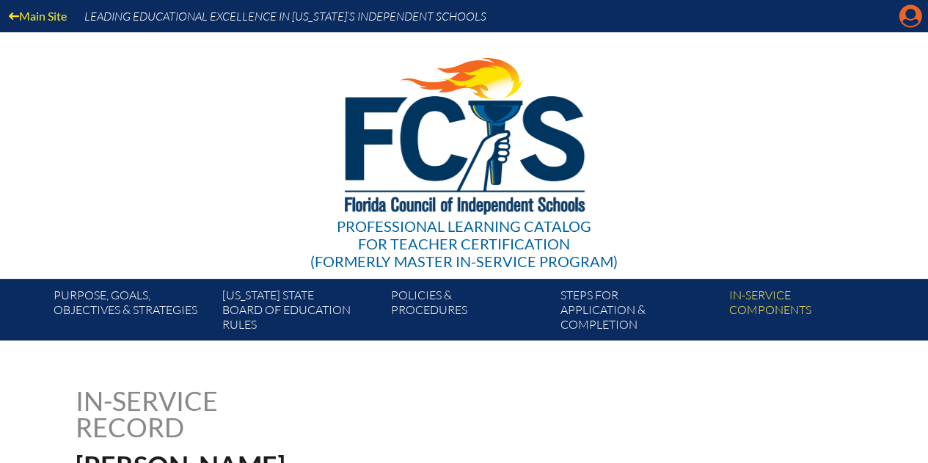
click at [901, 13] on icon at bounding box center [911, 16] width 23 height 23
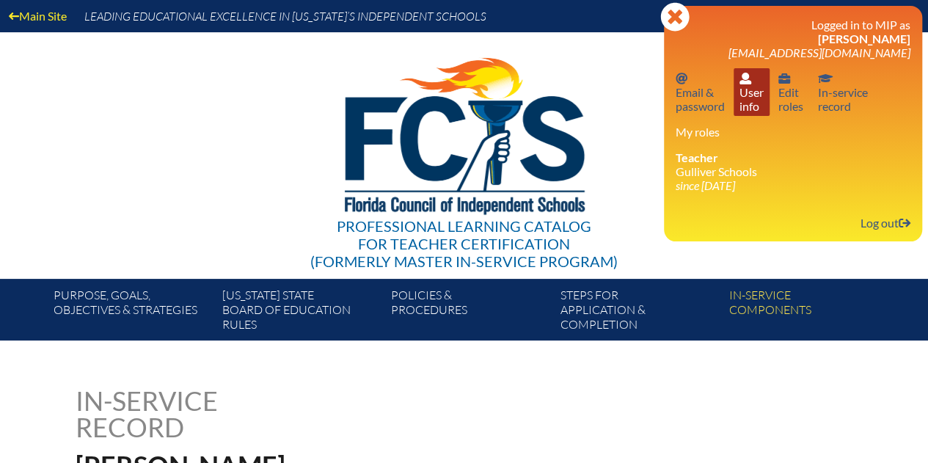
click at [753, 101] on link "User info User info" at bounding box center [752, 92] width 36 height 48
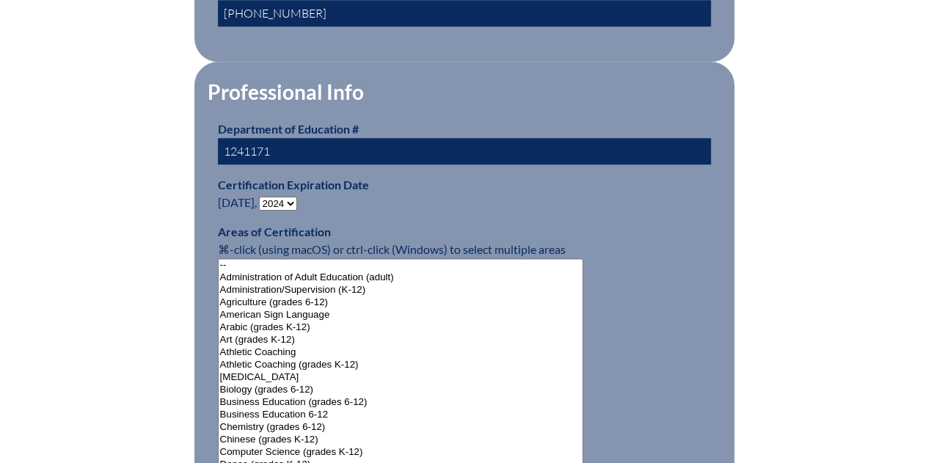
scroll to position [881, 0]
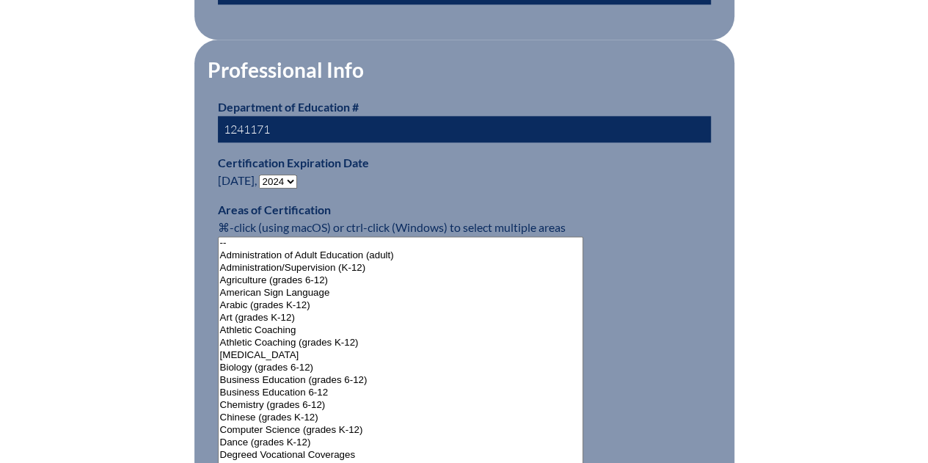
click at [294, 179] on select "- 2031 2030 2029 2028 2027 2026 2025 2024 2023 2022 2021 2020 2019 2018 2017 20…" at bounding box center [278, 182] width 38 height 14
select select "2029"
click at [262, 175] on select "- 2031 2030 2029 2028 2027 2026 2025 2024 2023 2022 2021 2020 2019 2018 2017 20…" at bounding box center [278, 182] width 38 height 14
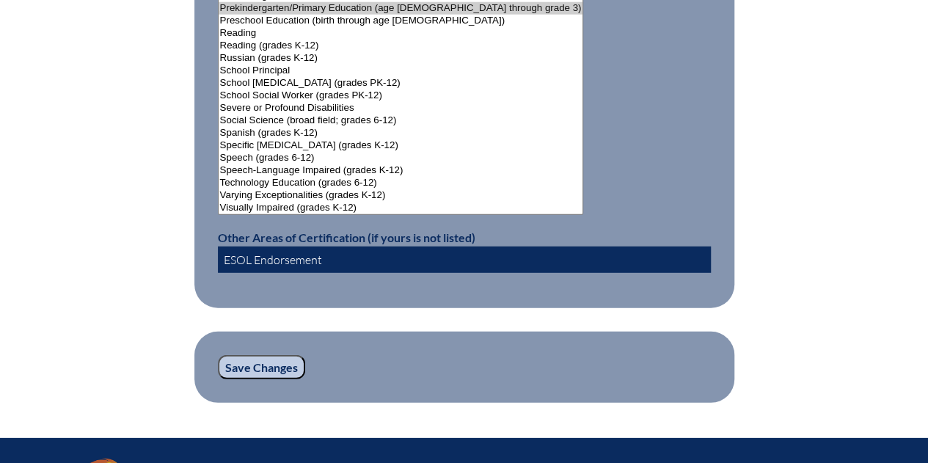
scroll to position [1982, 0]
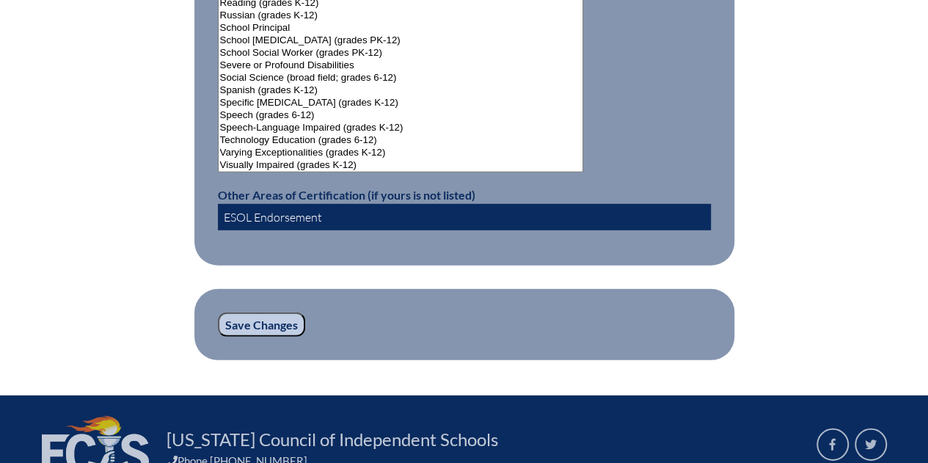
click at [250, 318] on input "Save Changes" at bounding box center [261, 325] width 87 height 25
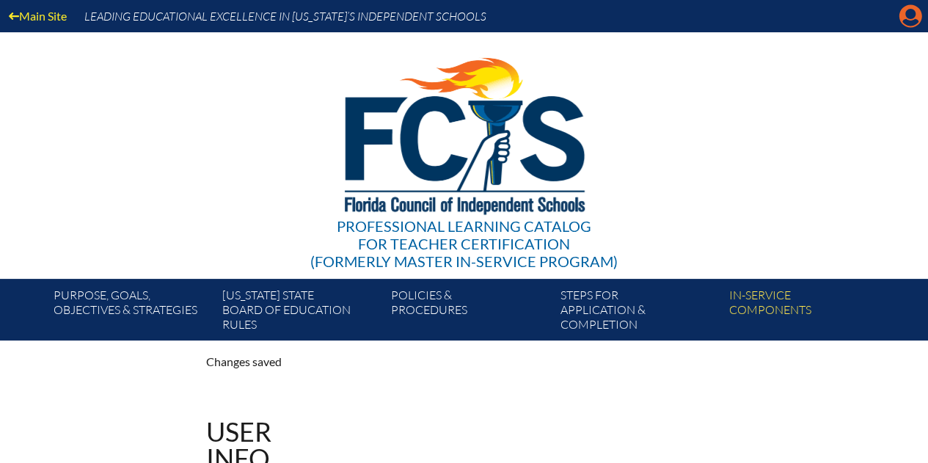
click at [909, 15] on icon "Manage account" at bounding box center [910, 15] width 23 height 23
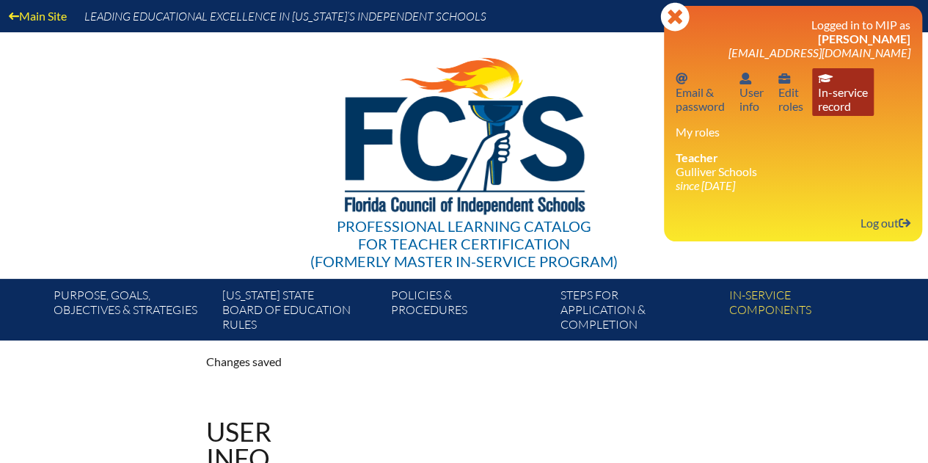
click at [846, 95] on link "In-service record In-service record" at bounding box center [844, 92] width 62 height 48
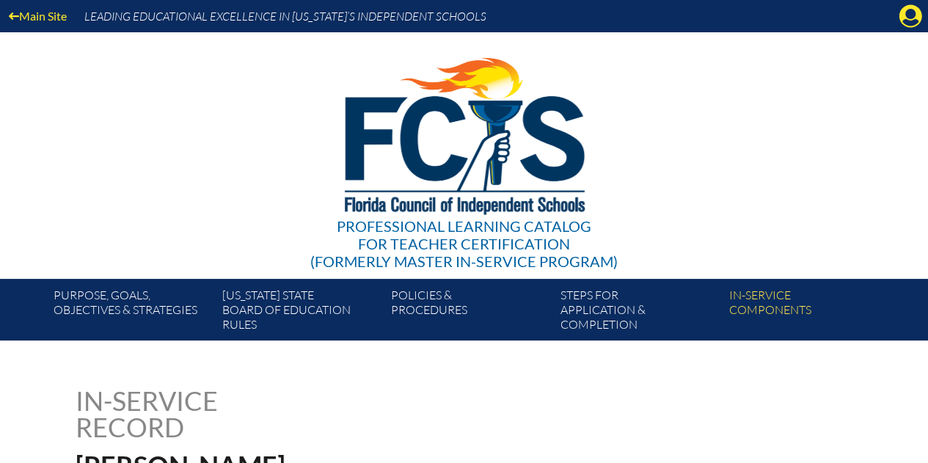
click at [909, 12] on icon "Manage account" at bounding box center [910, 15] width 23 height 23
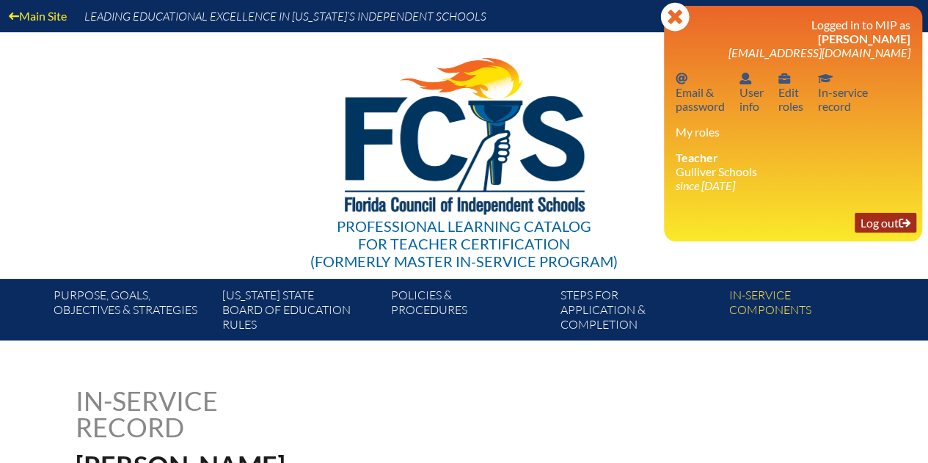
click at [884, 227] on link "Log out Log out" at bounding box center [886, 223] width 62 height 20
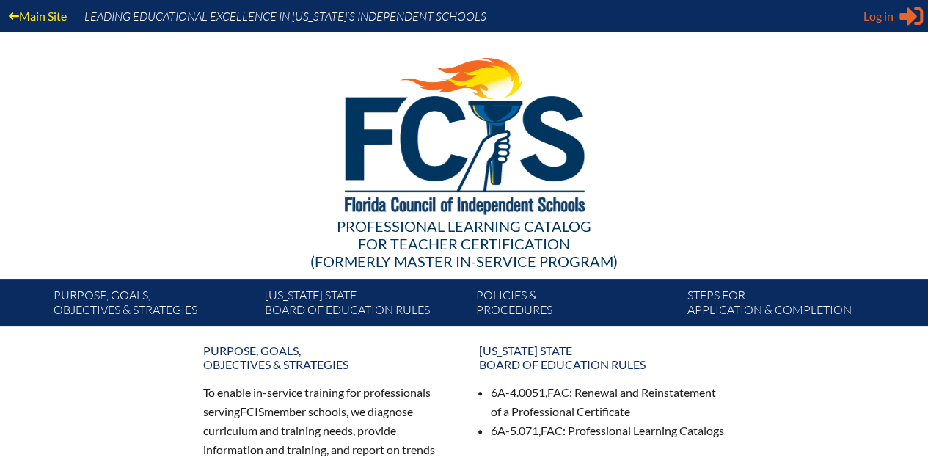
click at [879, 21] on span "Log in" at bounding box center [879, 16] width 30 height 18
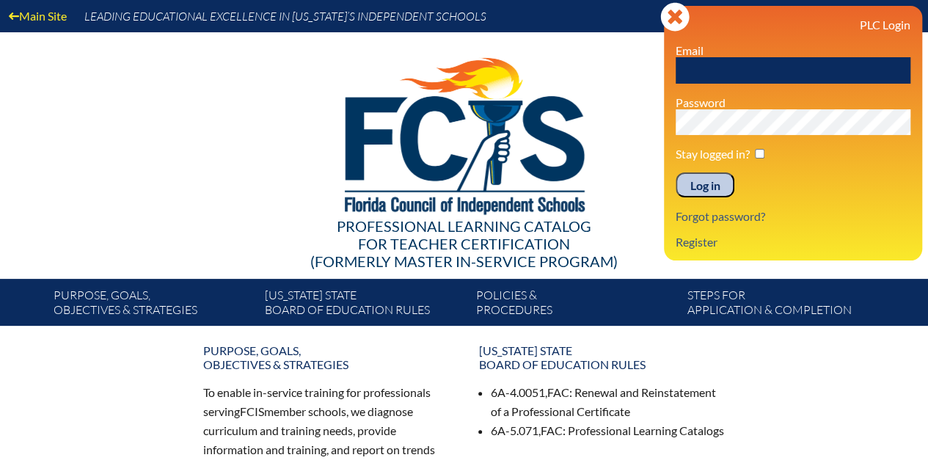
click at [710, 69] on input "text" at bounding box center [793, 70] width 235 height 26
type input "j"
type input "gallj@gulliverschools.org"
click at [710, 185] on input "Log in" at bounding box center [705, 184] width 59 height 25
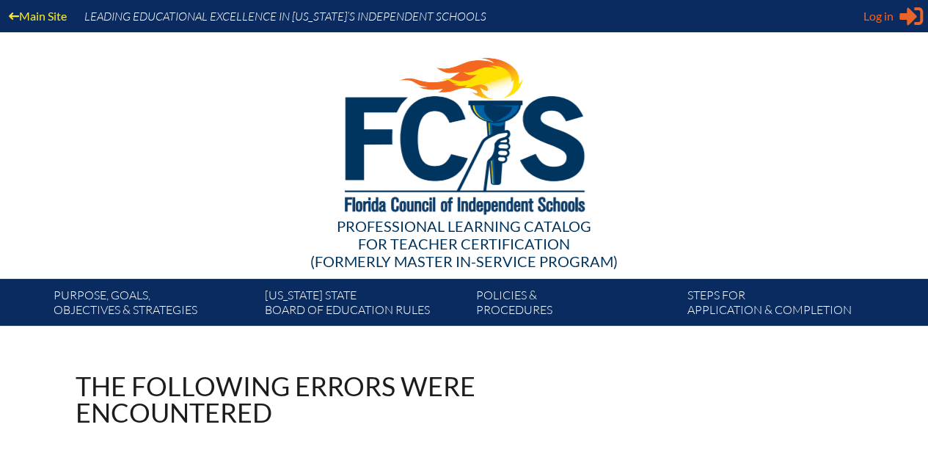
click at [880, 20] on span "Log in" at bounding box center [879, 16] width 30 height 18
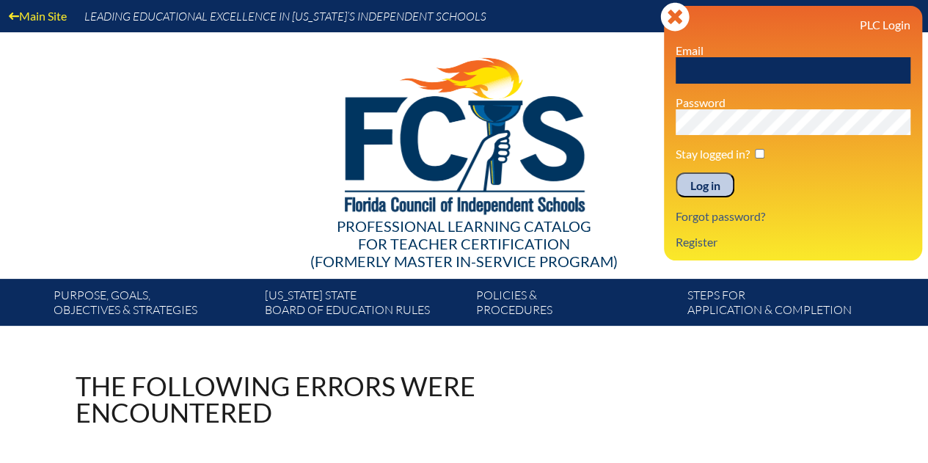
click at [710, 74] on input "text" at bounding box center [793, 70] width 235 height 26
type input "[EMAIL_ADDRESS][DOMAIN_NAME]"
click at [701, 189] on input "Log in" at bounding box center [705, 184] width 59 height 25
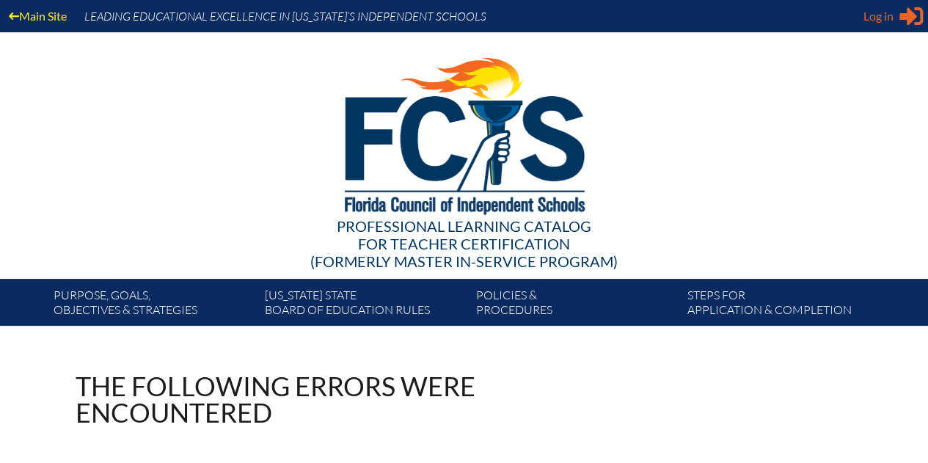
click at [870, 24] on span "Log in" at bounding box center [879, 16] width 30 height 18
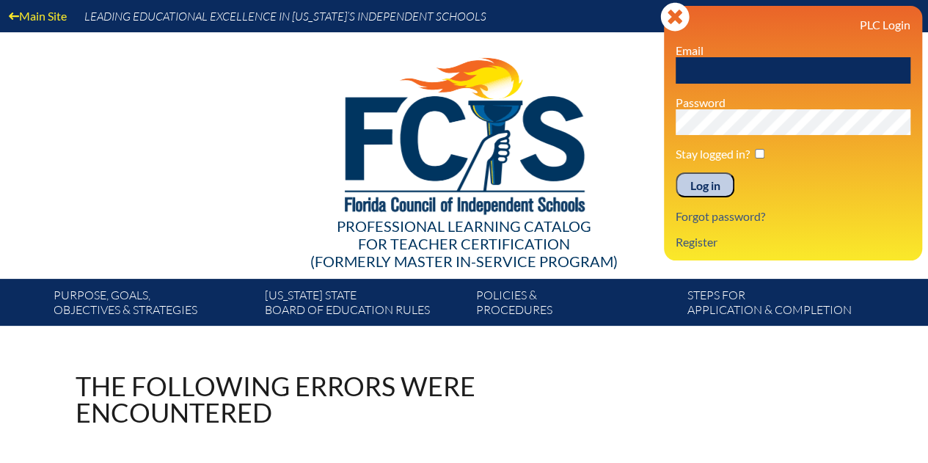
click at [694, 72] on input "text" at bounding box center [793, 70] width 235 height 26
type input "galje@gulliverschools.org"
click at [706, 184] on input "Log in" at bounding box center [705, 184] width 59 height 25
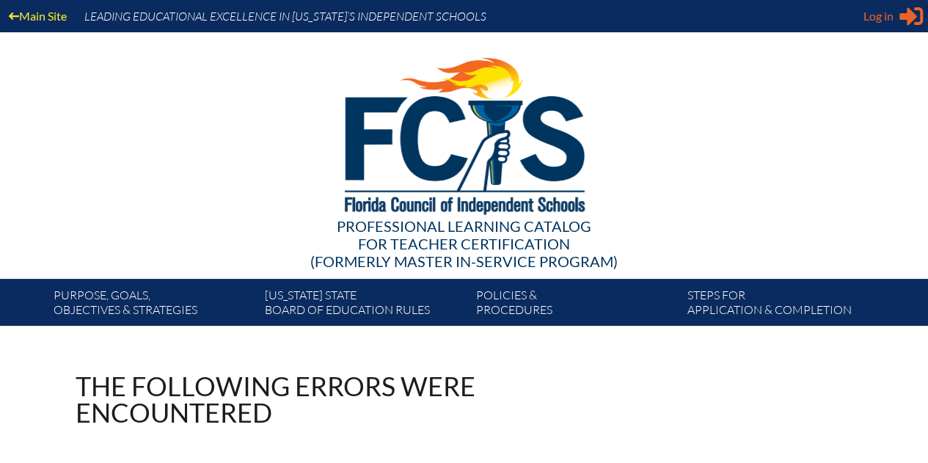
click at [890, 18] on span "Log in" at bounding box center [879, 16] width 30 height 18
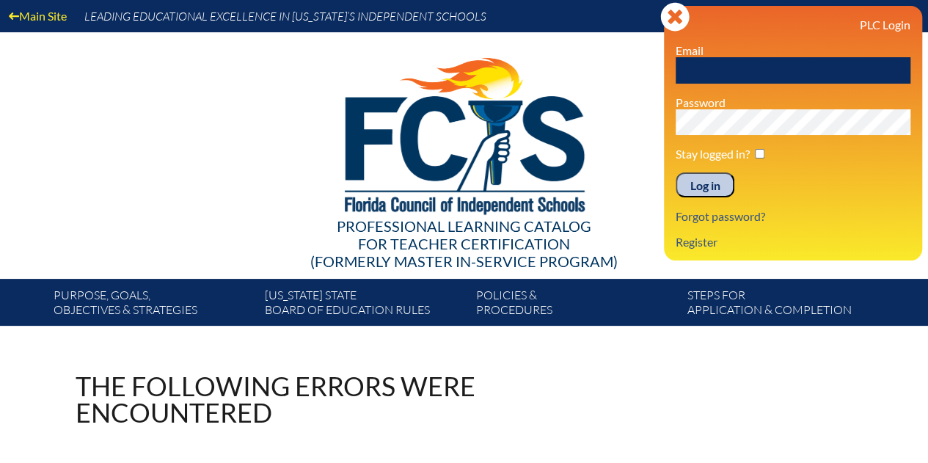
click at [698, 66] on input "text" at bounding box center [793, 70] width 235 height 26
type input "g"
type input "j"
type input "[EMAIL_ADDRESS][DOMAIN_NAME]"
click at [697, 189] on input "Log in" at bounding box center [705, 184] width 59 height 25
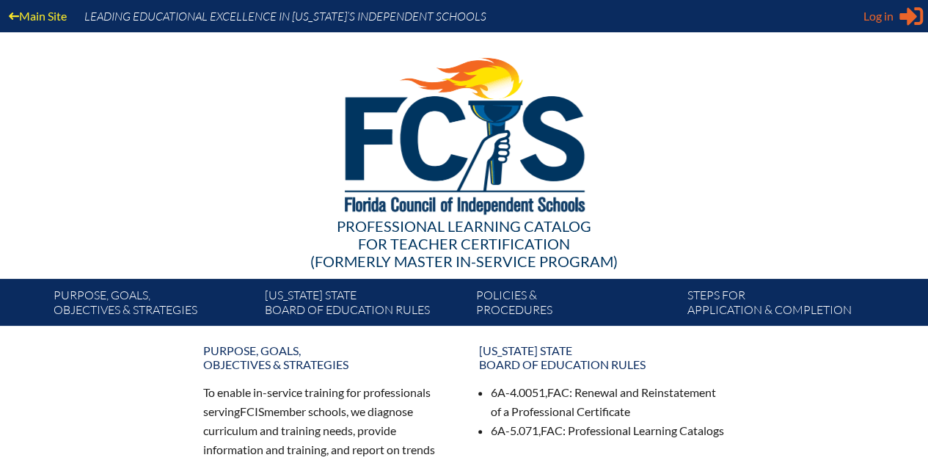
click at [882, 15] on span "Log in" at bounding box center [879, 16] width 30 height 18
